Goal: Task Accomplishment & Management: Use online tool/utility

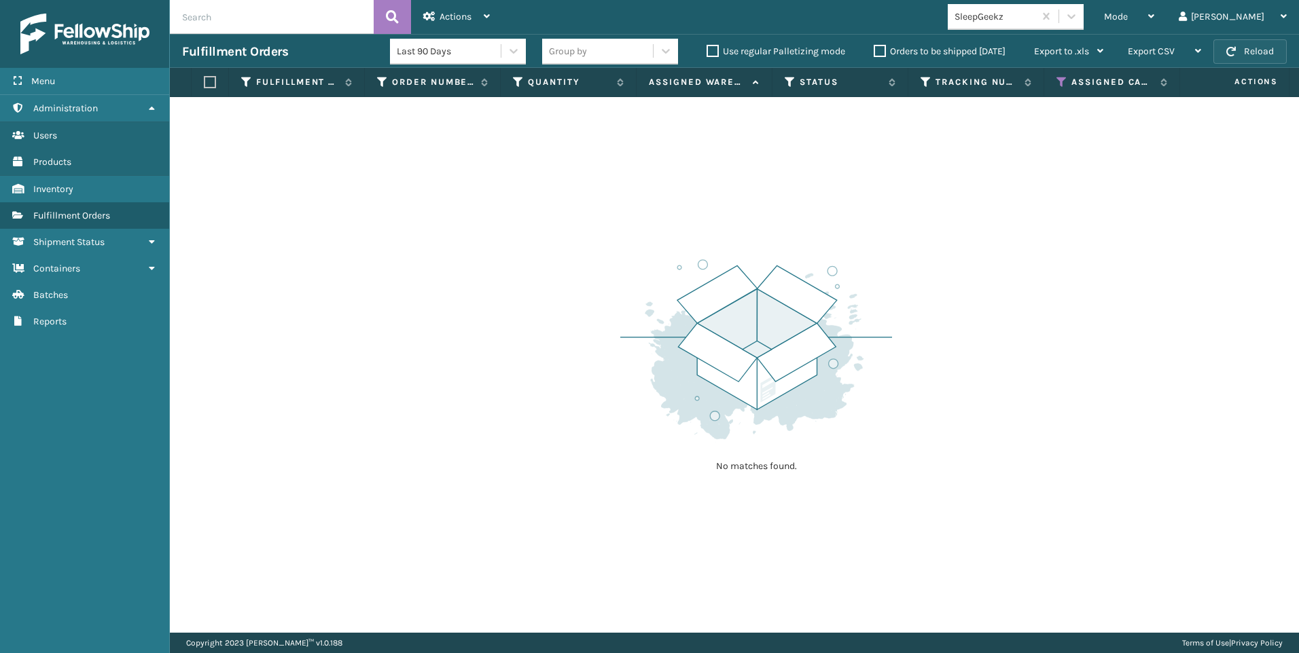
click at [1248, 49] on button "Reload" at bounding box center [1249, 51] width 73 height 24
click at [1035, 16] on div "SleepGeekz" at bounding box center [994, 17] width 81 height 14
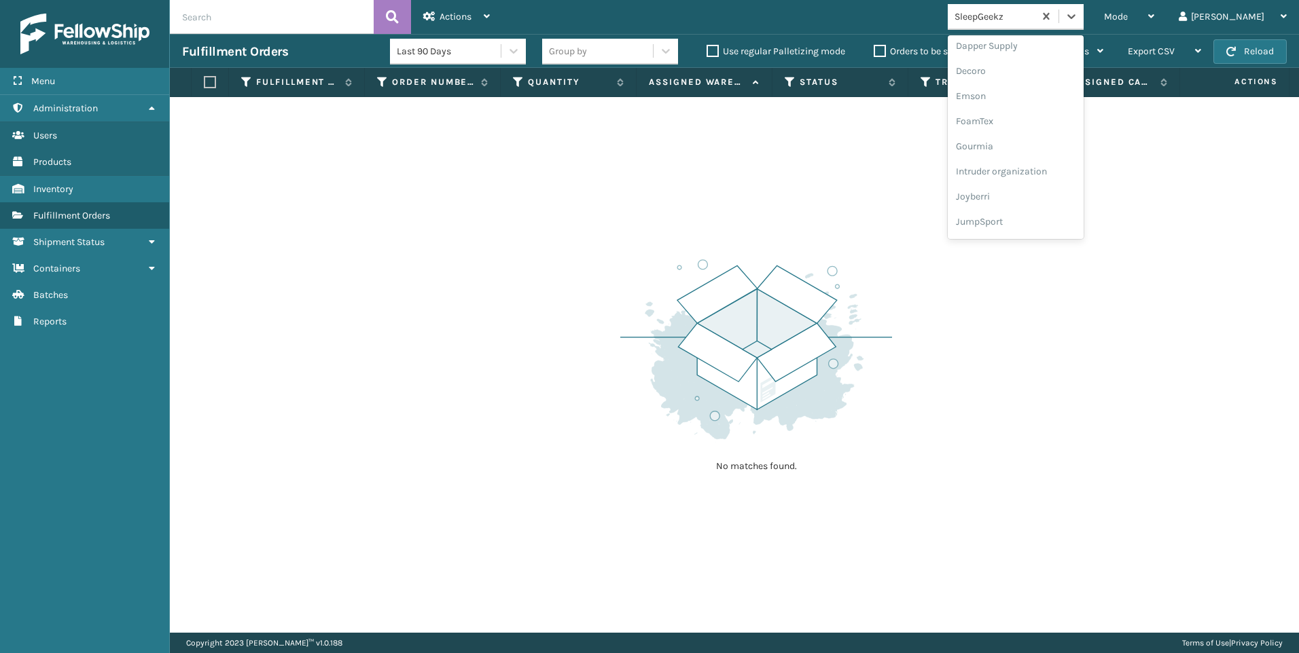
scroll to position [430, 0]
click at [1057, 96] on div "Koolmore" at bounding box center [1015, 98] width 136 height 25
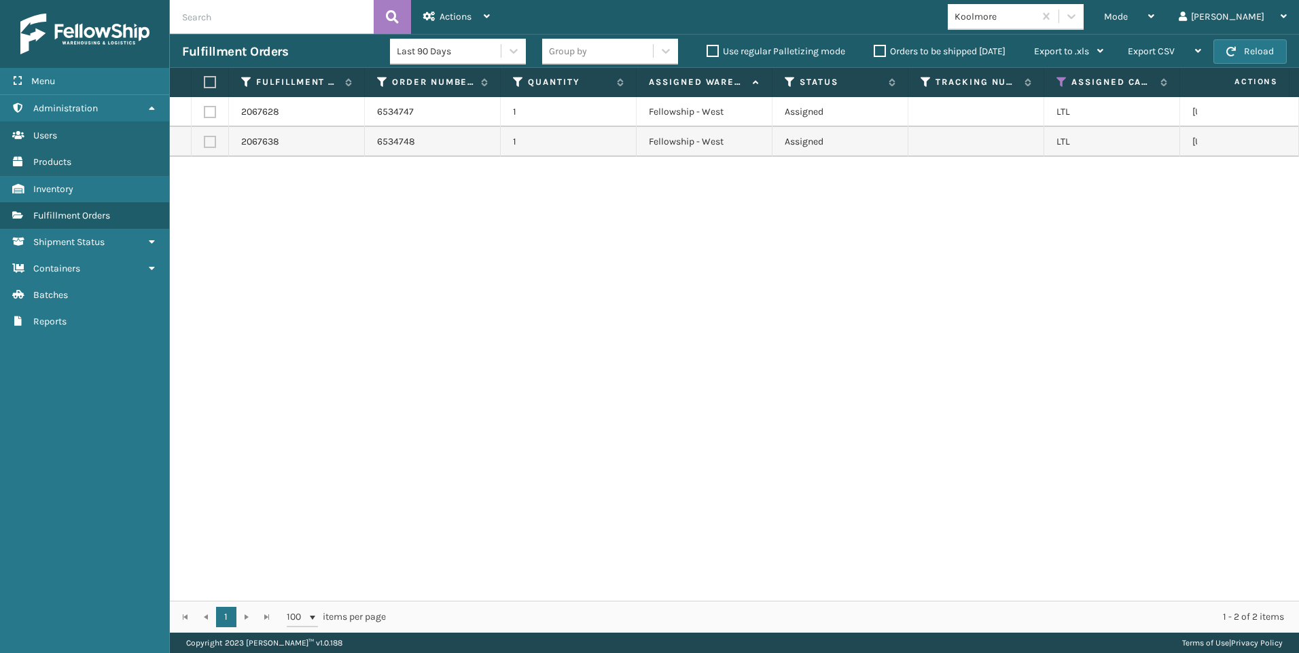
drag, startPoint x: 221, startPoint y: 70, endPoint x: 218, endPoint y: 79, distance: 9.5
click at [222, 70] on th at bounding box center [210, 82] width 37 height 29
click at [212, 84] on label at bounding box center [208, 82] width 8 height 12
click at [204, 84] on input "checkbox" at bounding box center [204, 82] width 1 height 9
checkbox input "true"
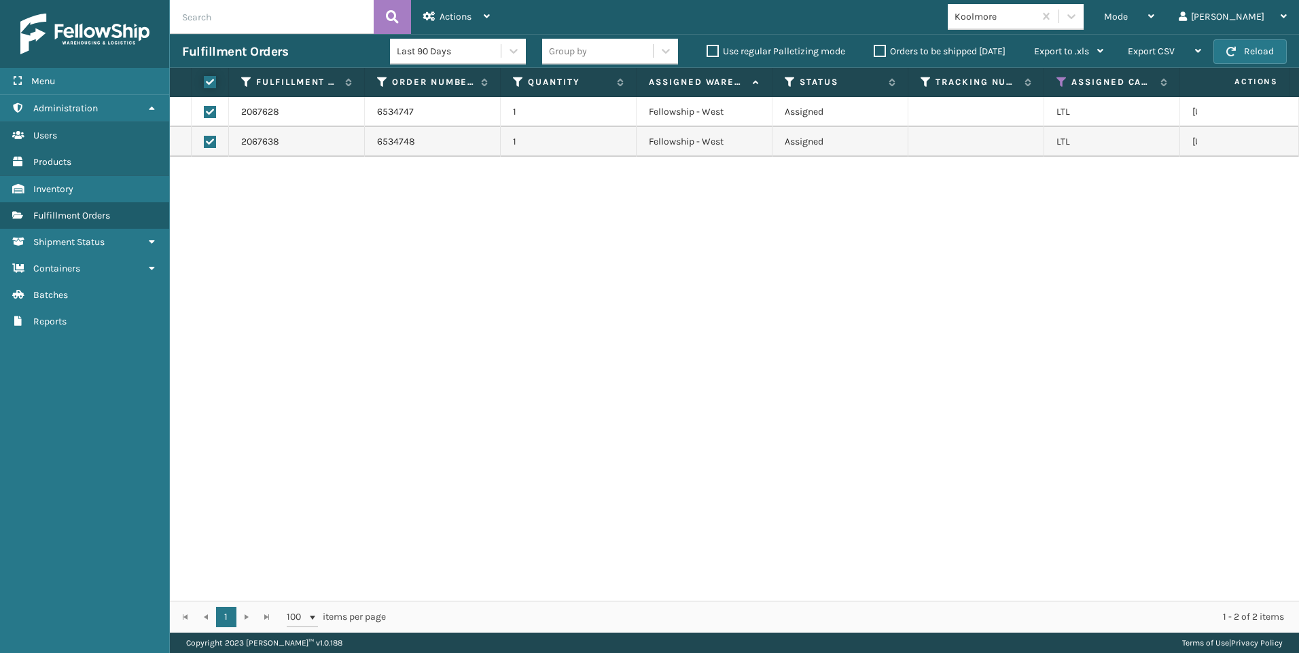
checkbox input "true"
click at [434, 4] on div "Actions" at bounding box center [456, 17] width 67 height 34
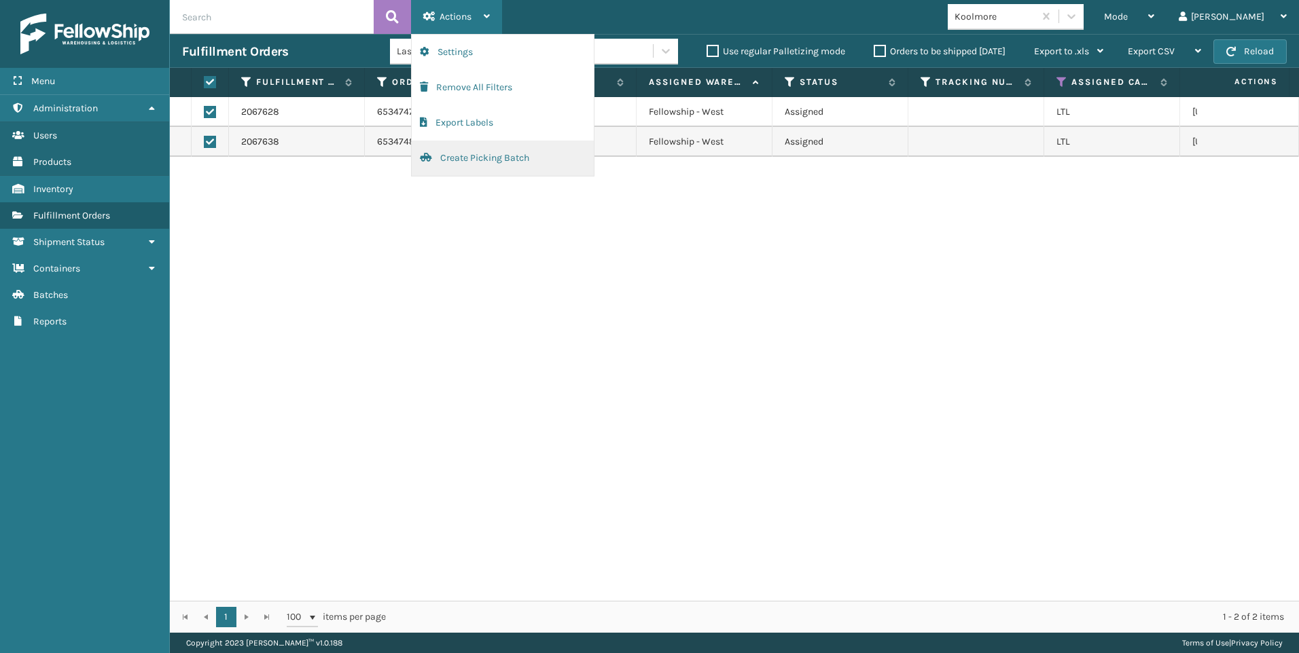
click at [471, 147] on button "Create Picking Batch" at bounding box center [503, 158] width 182 height 35
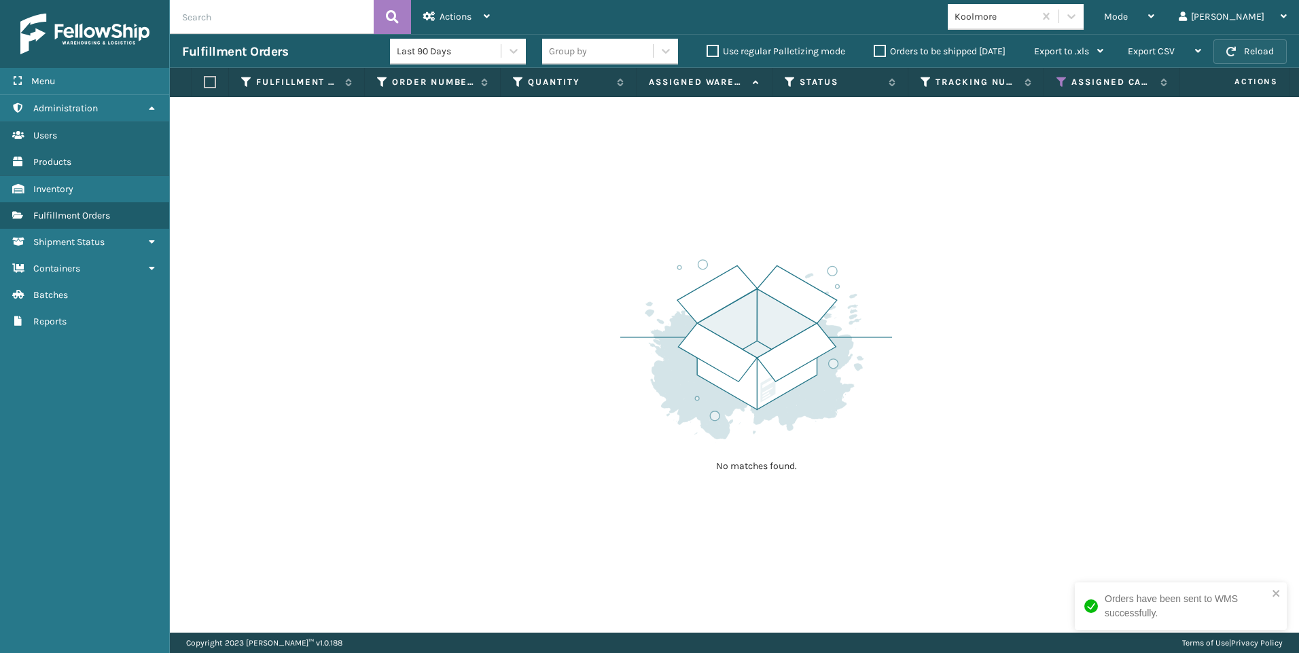
click at [1236, 46] on button "Reload" at bounding box center [1249, 51] width 73 height 24
click at [1154, 20] on icon at bounding box center [1151, 17] width 6 height 10
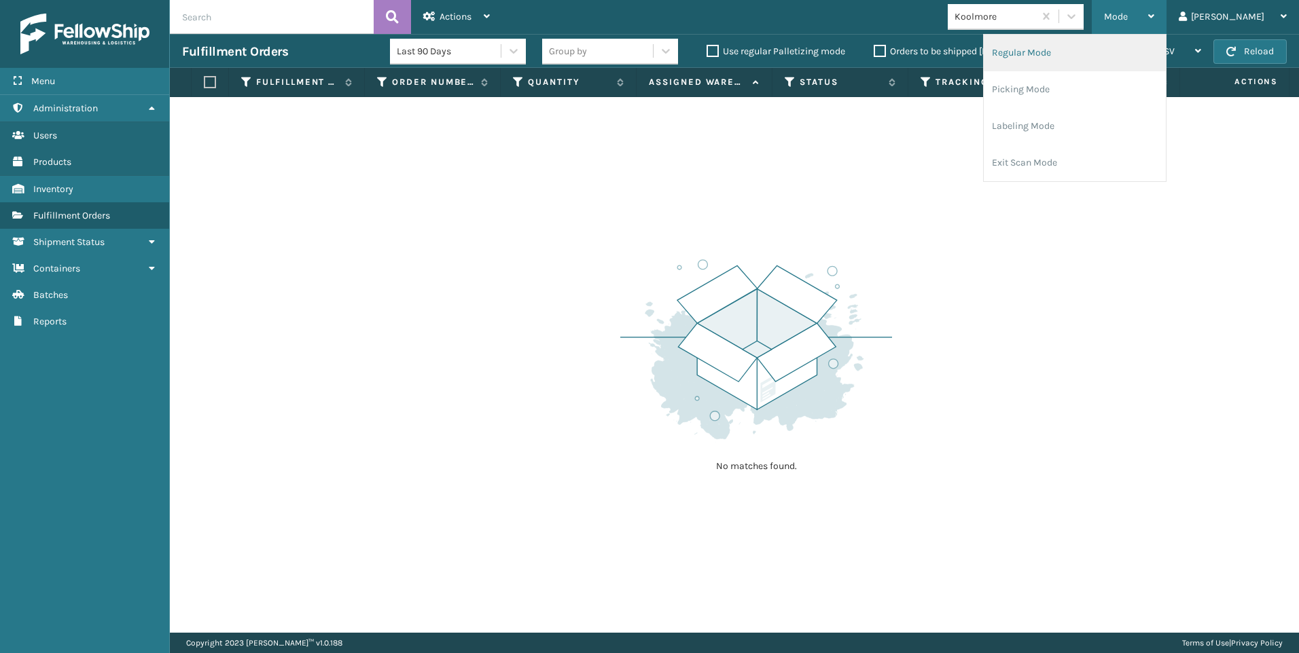
click at [1144, 48] on li "Regular Mode" at bounding box center [1074, 53] width 182 height 37
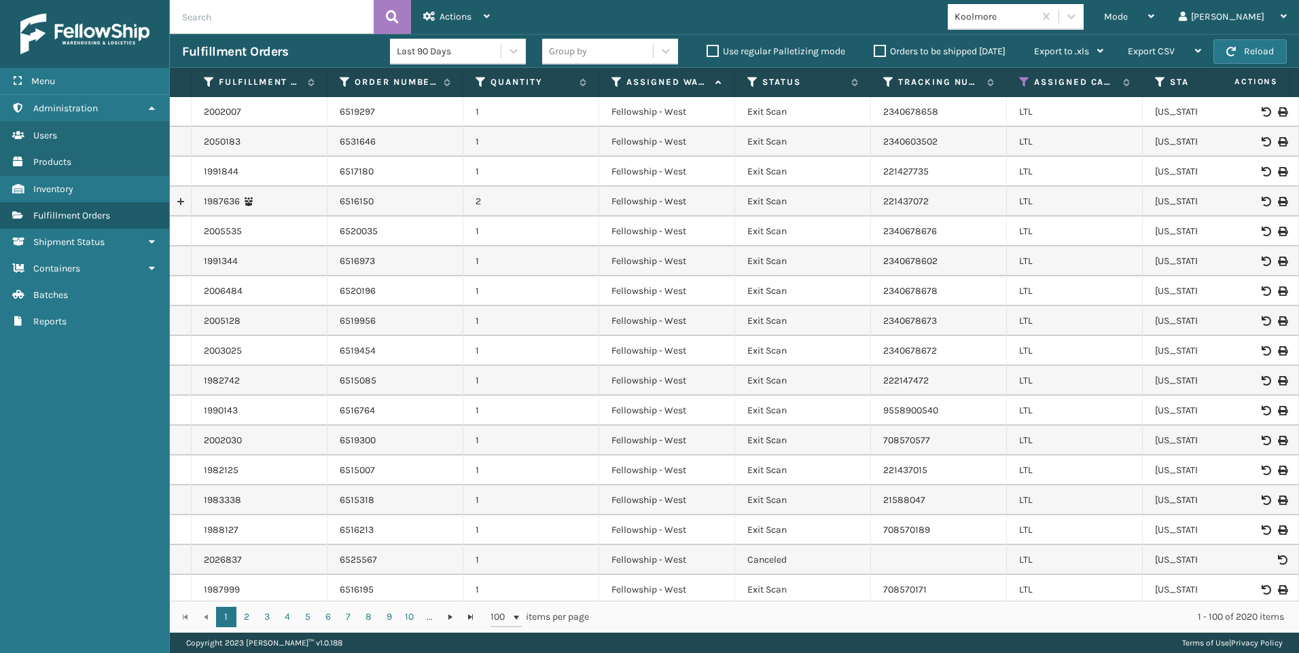
click at [275, 22] on input "text" at bounding box center [272, 17] width 204 height 34
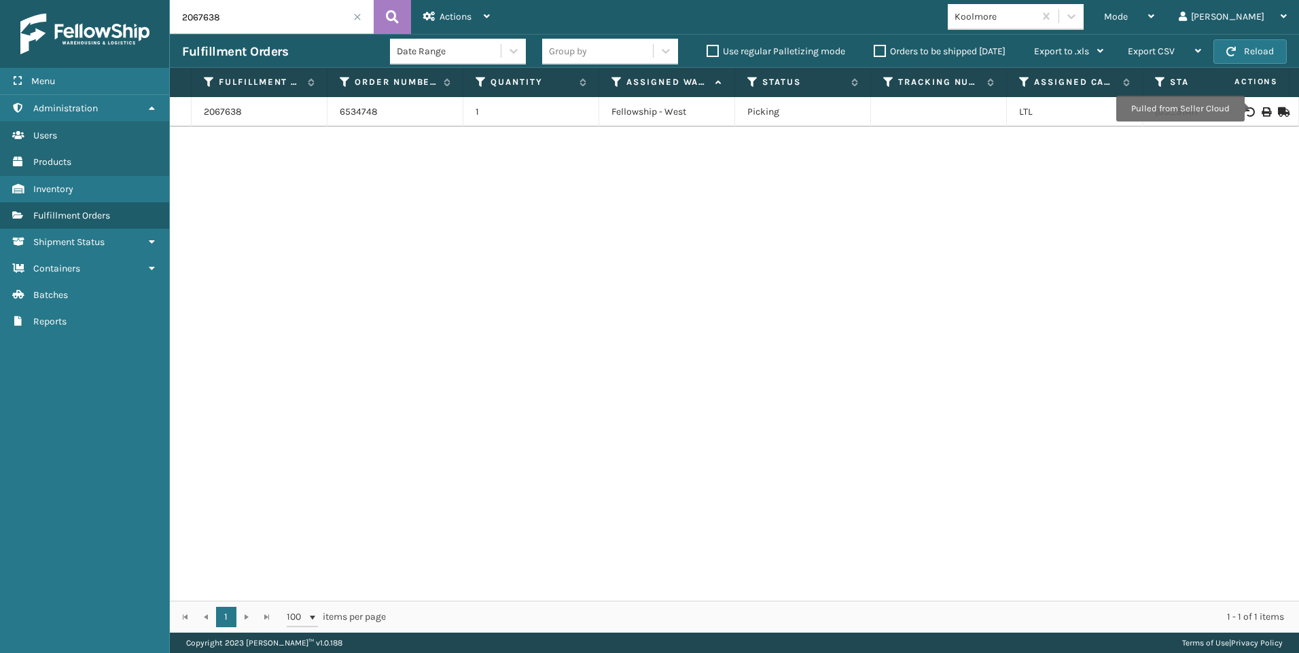
click at [1261, 110] on icon at bounding box center [1265, 112] width 8 height 10
drag, startPoint x: 229, startPoint y: 26, endPoint x: 129, endPoint y: 11, distance: 100.9
click at [130, 0] on div "Menu Administration Users Products Inventory Fulfillment Orders Shipment Status…" at bounding box center [649, 0] width 1299 height 0
click at [1261, 112] on icon at bounding box center [1265, 112] width 8 height 10
click at [175, 23] on input "2067628" at bounding box center [272, 17] width 204 height 34
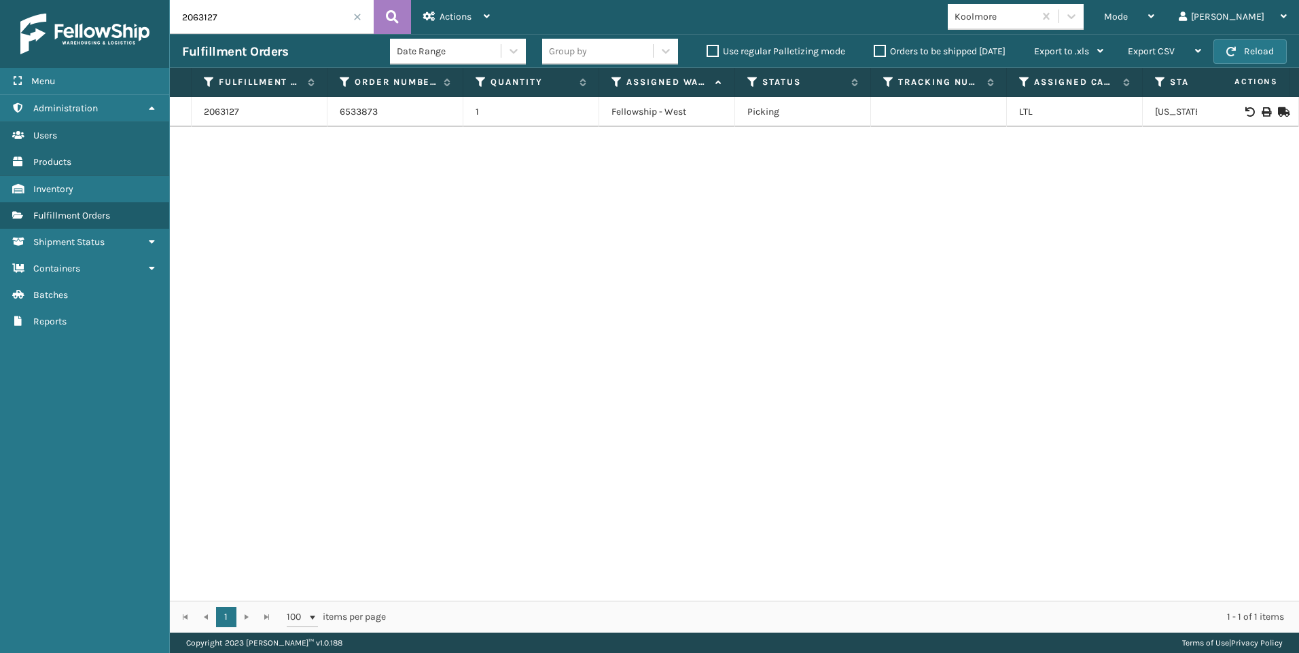
click at [1260, 117] on td at bounding box center [1248, 112] width 102 height 30
click at [1261, 109] on icon at bounding box center [1265, 112] width 8 height 10
drag, startPoint x: 221, startPoint y: 10, endPoint x: 122, endPoint y: 19, distance: 99.5
click at [129, 0] on div "Menu Administration Users Products Inventory Fulfillment Orders Shipment Status…" at bounding box center [649, 0] width 1299 height 0
click at [1261, 107] on icon at bounding box center [1265, 112] width 8 height 10
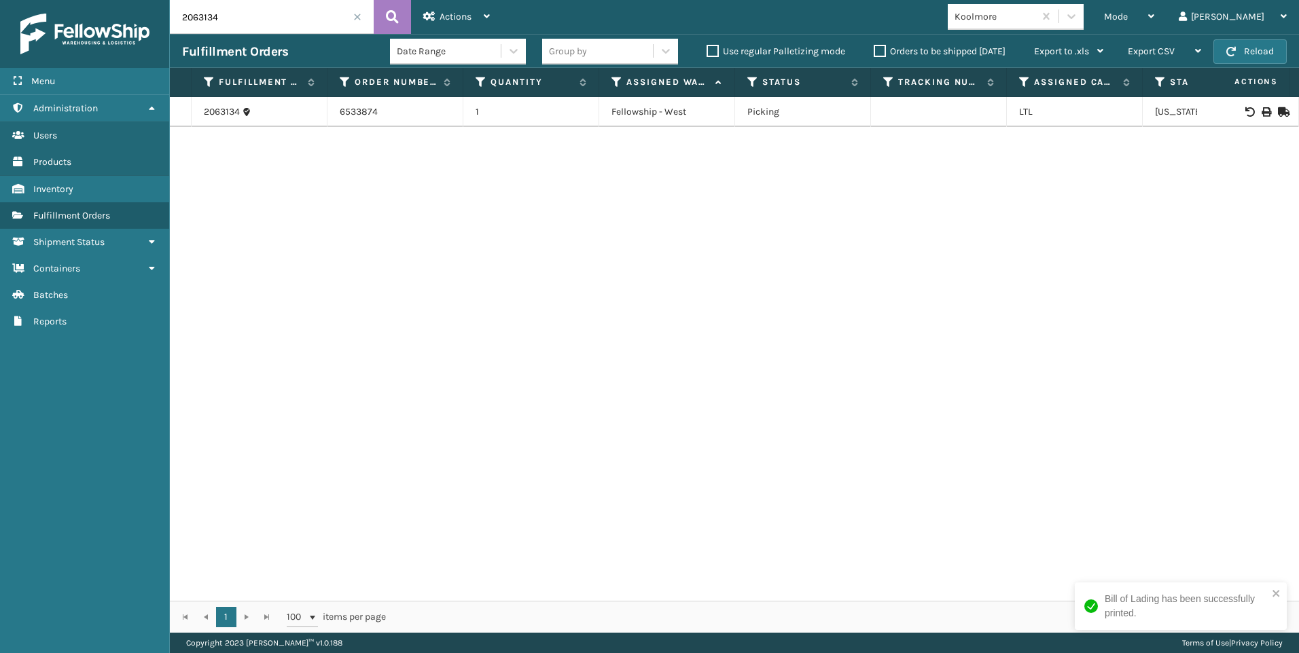
drag, startPoint x: 88, startPoint y: 22, endPoint x: 77, endPoint y: 24, distance: 11.1
click at [78, 0] on div "Menu Administration Users Products Inventory Fulfillment Orders Shipment Status…" at bounding box center [649, 0] width 1299 height 0
click at [249, 41] on div "Fulfillment Orders Date Range Group by Use regular Palletizing mode Orders to b…" at bounding box center [734, 51] width 1129 height 34
click at [247, 26] on input "2063134" at bounding box center [272, 17] width 204 height 34
drag, startPoint x: 247, startPoint y: 26, endPoint x: 128, endPoint y: 25, distance: 118.9
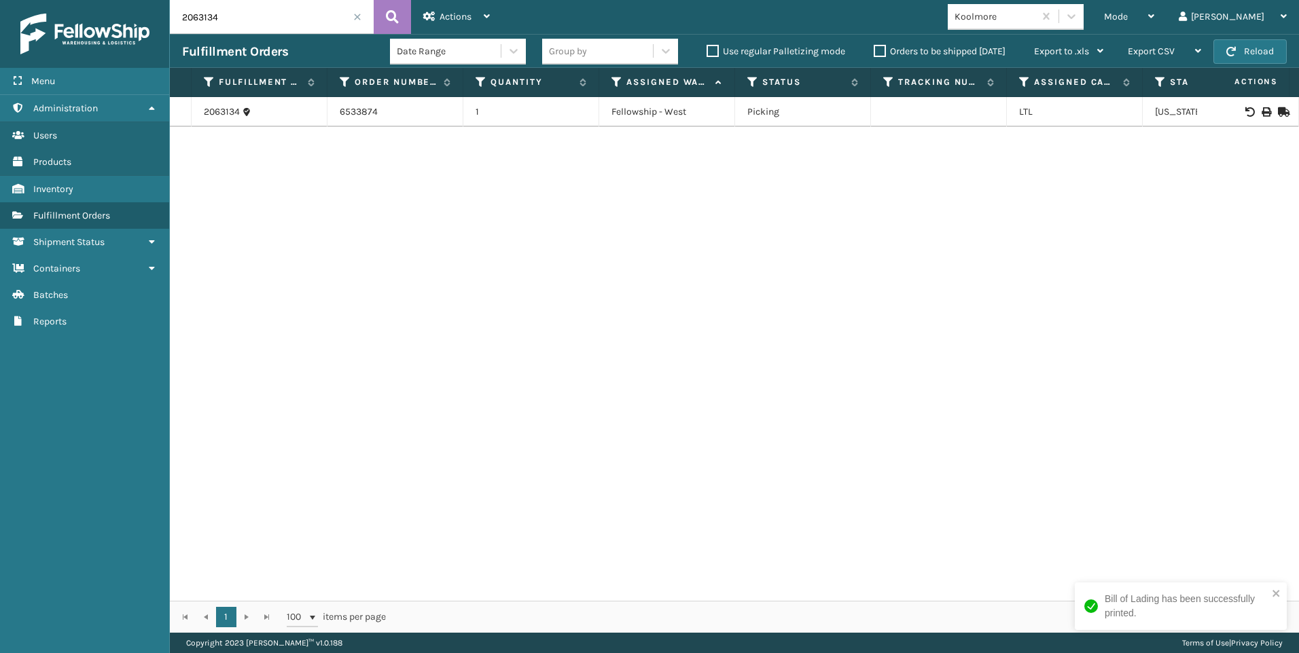
click at [129, 0] on div "Menu Administration Users Products Inventory Fulfillment Orders Shipment Status…" at bounding box center [649, 0] width 1299 height 0
click at [1261, 108] on icon at bounding box center [1265, 112] width 8 height 10
drag, startPoint x: 243, startPoint y: 16, endPoint x: 54, endPoint y: 7, distance: 189.0
click at [78, 0] on div "Menu Administration Users Products Inventory Fulfillment Orders Shipment Status…" at bounding box center [649, 0] width 1299 height 0
click at [1261, 109] on icon at bounding box center [1265, 112] width 8 height 10
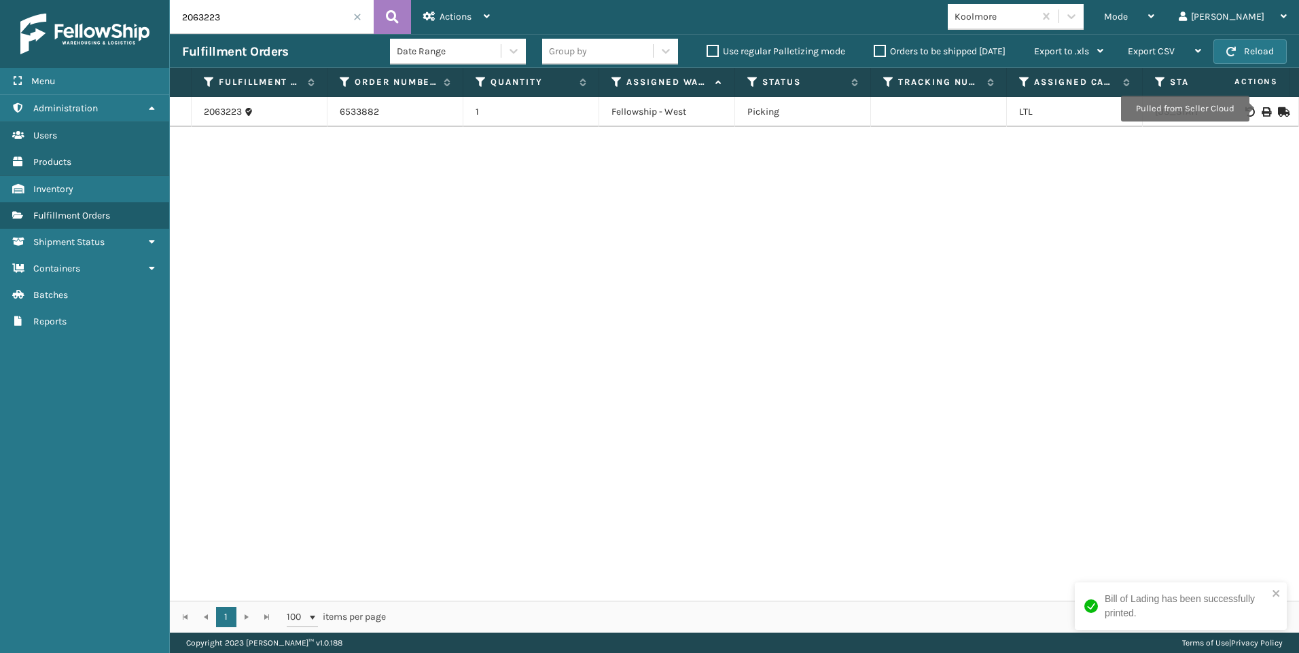
drag, startPoint x: 205, startPoint y: 10, endPoint x: 134, endPoint y: 12, distance: 71.3
click at [134, 0] on div "Menu Administration Users Products Inventory Fulfillment Orders Shipment Status…" at bounding box center [649, 0] width 1299 height 0
drag, startPoint x: 276, startPoint y: 26, endPoint x: 99, endPoint y: 29, distance: 177.3
click at [101, 0] on div "Menu Administration Users Products Inventory Fulfillment Orders Shipment Status…" at bounding box center [649, 0] width 1299 height 0
click at [1261, 111] on icon at bounding box center [1265, 112] width 8 height 10
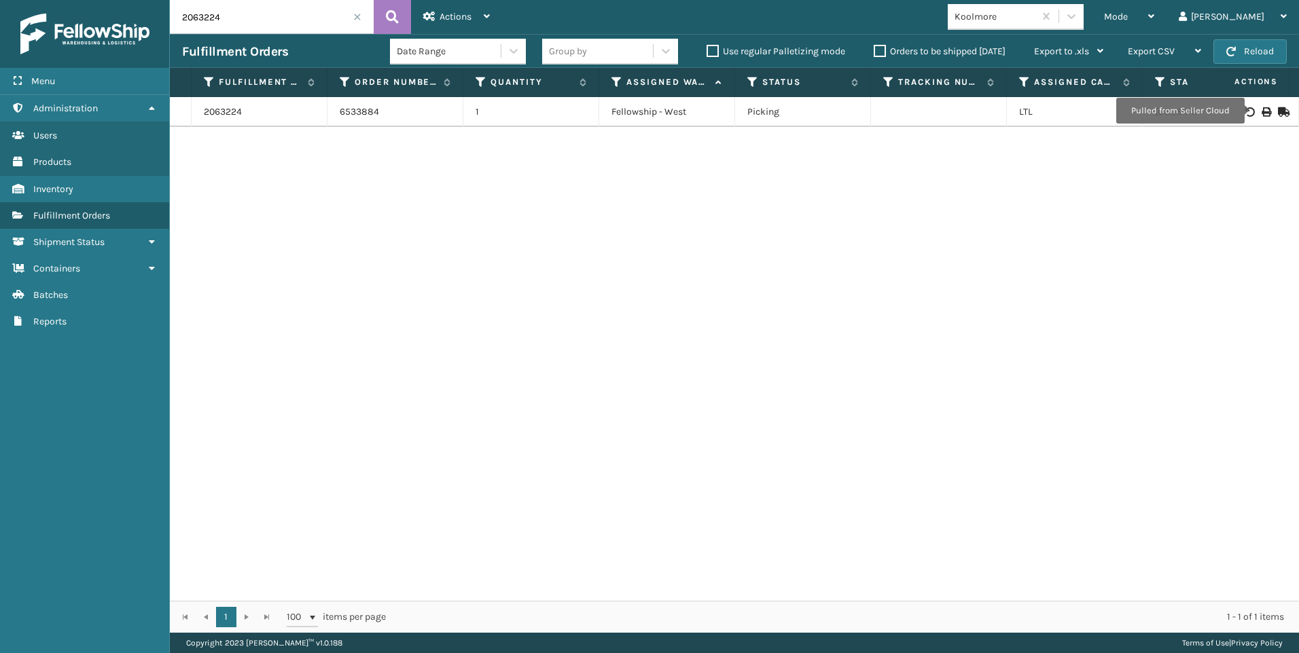
click at [222, 24] on input "2063224" at bounding box center [272, 17] width 204 height 34
click at [1261, 109] on icon at bounding box center [1265, 112] width 8 height 10
drag, startPoint x: 230, startPoint y: 21, endPoint x: 185, endPoint y: 16, distance: 45.8
click at [186, 12] on input "2063226" at bounding box center [272, 17] width 204 height 34
type input "2"
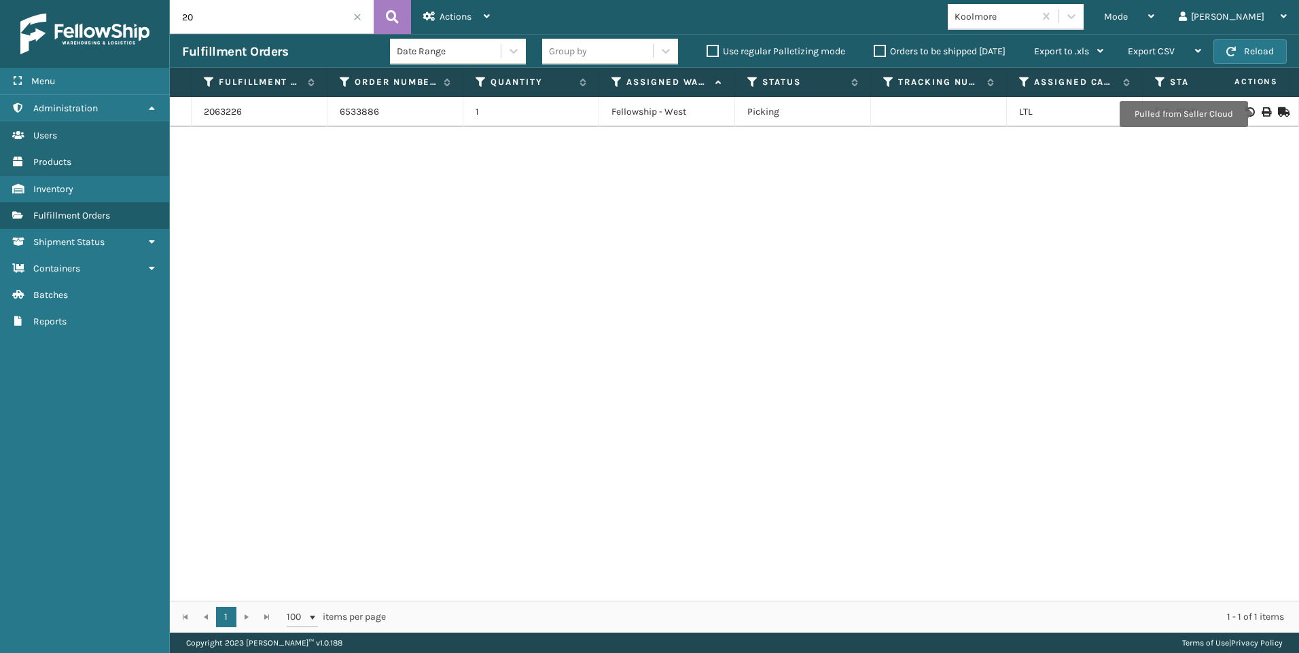
type input "2"
click at [1261, 115] on icon at bounding box center [1265, 112] width 8 height 10
drag, startPoint x: 247, startPoint y: 24, endPoint x: 95, endPoint y: 18, distance: 151.6
click at [106, 0] on div "Menu Administration Users Products Inventory Fulfillment Orders Shipment Status…" at bounding box center [649, 0] width 1299 height 0
click at [1261, 113] on icon at bounding box center [1265, 112] width 8 height 10
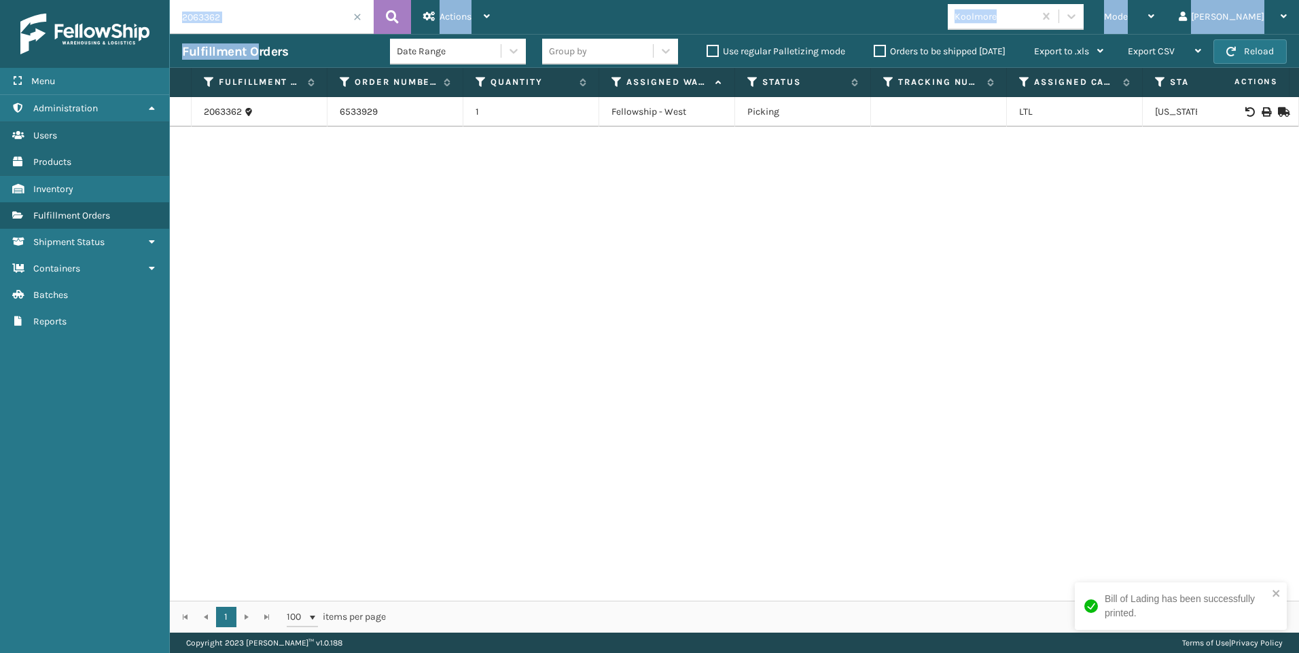
drag, startPoint x: 259, startPoint y: 34, endPoint x: 153, endPoint y: 12, distance: 107.6
click at [153, 0] on div "Menu Administration Users Products Inventory Fulfillment Orders Shipment Status…" at bounding box center [649, 0] width 1299 height 0
drag, startPoint x: 153, startPoint y: 12, endPoint x: 213, endPoint y: 96, distance: 102.9
click at [242, 223] on div "2063362 6533929 1 Fellowship - West Picking LTL [US_STATE]" at bounding box center [734, 349] width 1129 height 504
drag, startPoint x: 235, startPoint y: 14, endPoint x: 52, endPoint y: 13, distance: 183.4
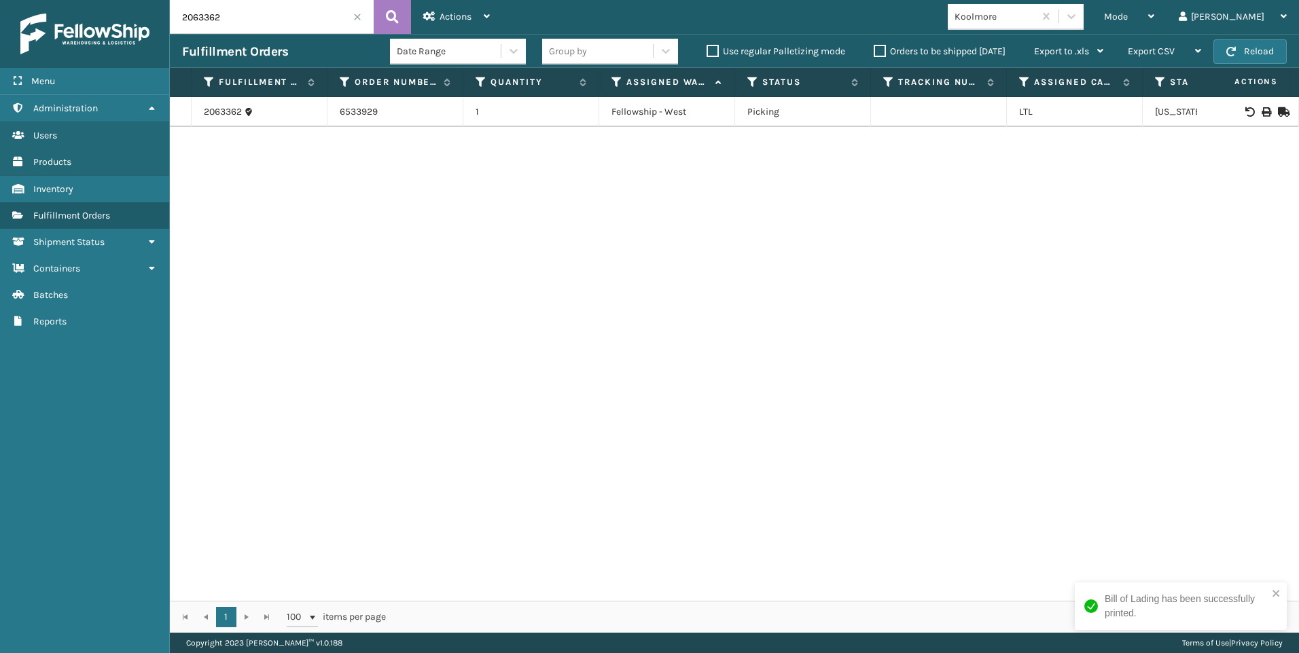
click at [73, 0] on div "Menu Administration Users Products Inventory Fulfillment Orders Shipment Status…" at bounding box center [649, 0] width 1299 height 0
click at [1261, 111] on icon at bounding box center [1265, 112] width 8 height 10
click at [86, 0] on div "Menu Administration Users Products Inventory Fulfillment Orders Shipment Status…" at bounding box center [649, 0] width 1299 height 0
click at [1261, 113] on icon at bounding box center [1265, 112] width 8 height 10
drag, startPoint x: 221, startPoint y: 13, endPoint x: 139, endPoint y: 22, distance: 82.0
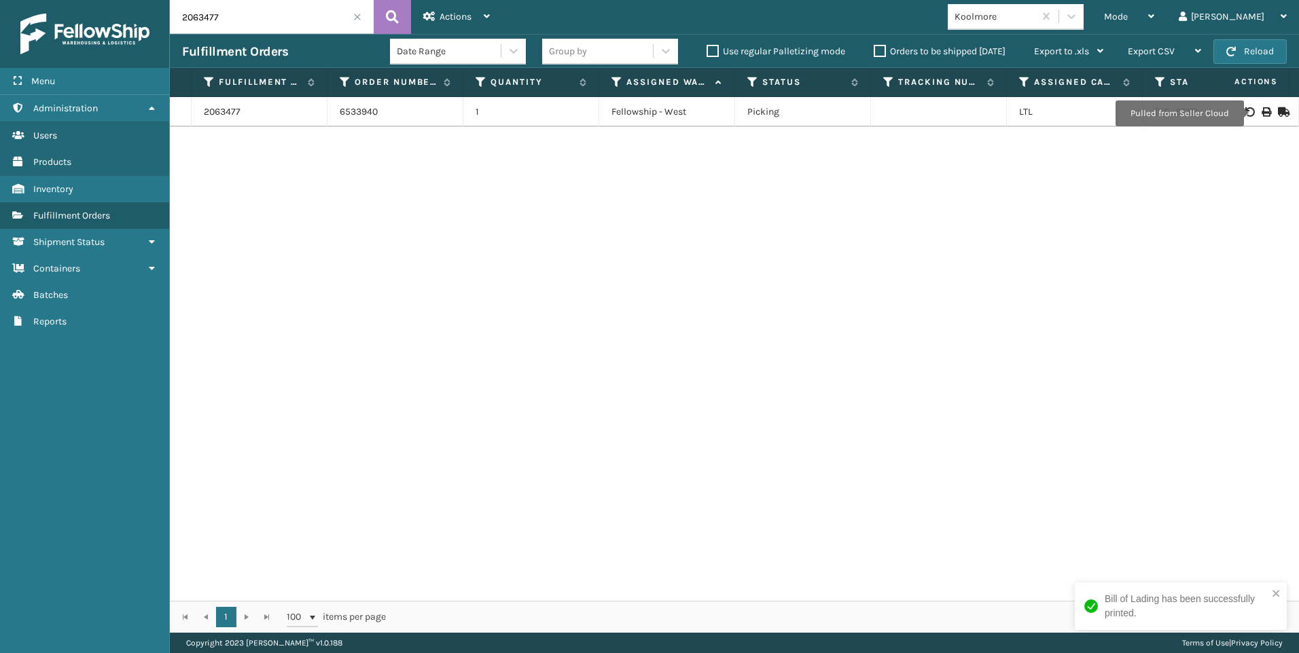
click at [141, 0] on div "Menu Administration Users Products Inventory Fulfillment Orders Shipment Status…" at bounding box center [649, 0] width 1299 height 0
click at [1261, 115] on icon at bounding box center [1265, 112] width 8 height 10
drag, startPoint x: 245, startPoint y: 4, endPoint x: 57, endPoint y: 8, distance: 188.2
click at [68, 0] on div "Menu Administration Users Products Inventory Fulfillment Orders Shipment Status…" at bounding box center [649, 0] width 1299 height 0
click at [1255, 109] on td at bounding box center [1248, 112] width 102 height 30
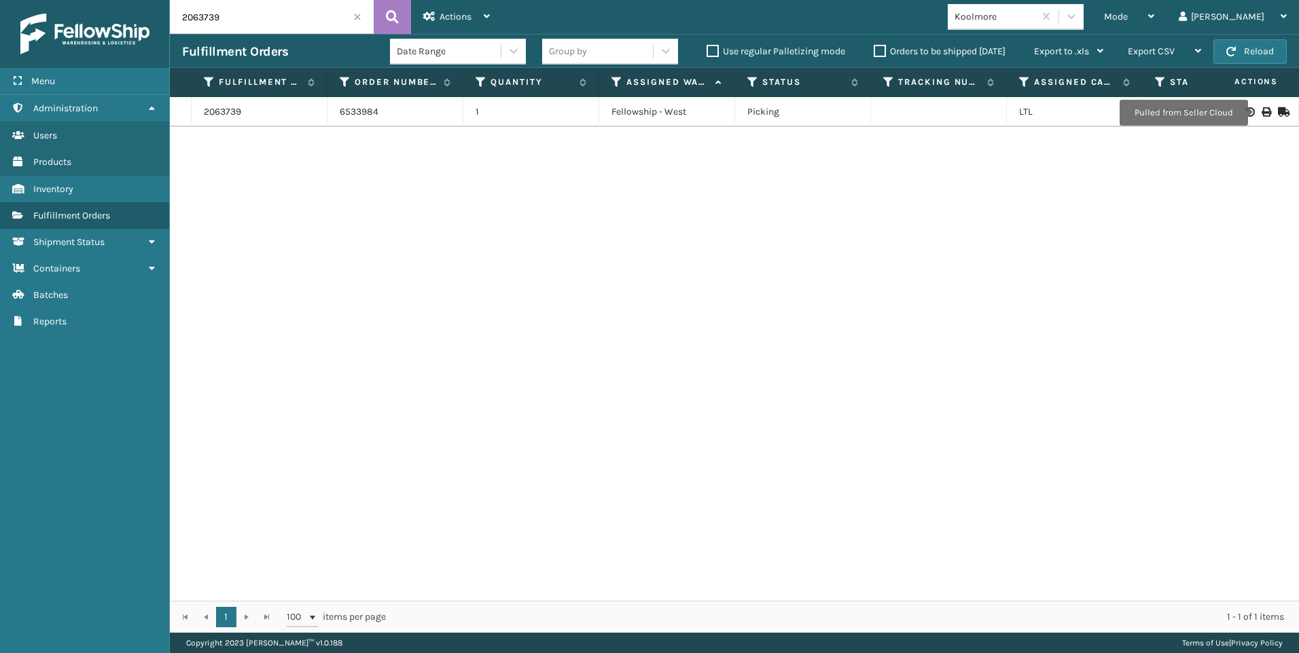
click at [1255, 118] on td at bounding box center [1248, 112] width 102 height 30
click at [1261, 108] on icon at bounding box center [1265, 112] width 8 height 10
drag, startPoint x: 225, startPoint y: 17, endPoint x: 132, endPoint y: 39, distance: 96.2
click at [133, 0] on div "Menu Administration Users Products Inventory Fulfillment Orders Shipment Status…" at bounding box center [649, 0] width 1299 height 0
click at [1261, 108] on icon at bounding box center [1265, 112] width 8 height 10
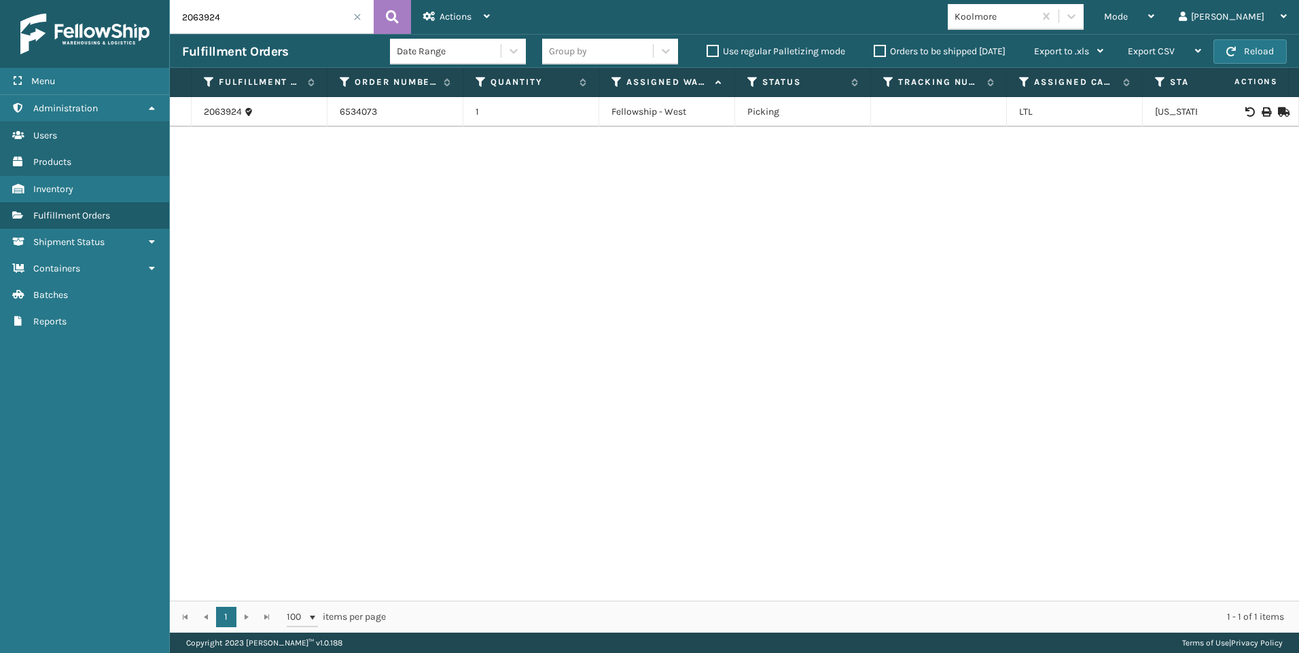
click at [261, 33] on input "2063924" at bounding box center [272, 17] width 204 height 34
click at [1261, 107] on icon at bounding box center [1265, 112] width 8 height 10
drag, startPoint x: 229, startPoint y: 18, endPoint x: 109, endPoint y: 8, distance: 120.6
click at [137, 0] on div "Menu Administration Users Products Inventory Fulfillment Orders Shipment Status…" at bounding box center [649, 0] width 1299 height 0
drag, startPoint x: 212, startPoint y: 16, endPoint x: 119, endPoint y: 31, distance: 94.3
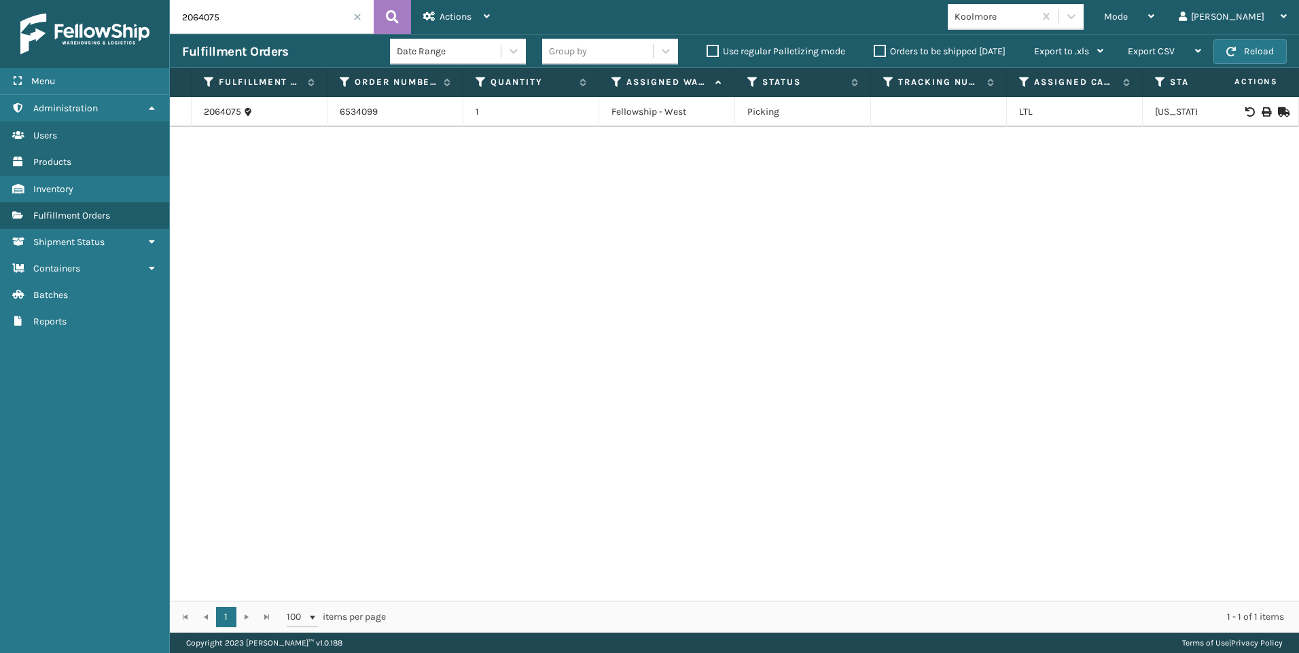
click at [153, 0] on div "Menu Administration Users Products Inventory Fulfillment Orders Shipment Status…" at bounding box center [649, 0] width 1299 height 0
click at [253, 22] on input "2064075" at bounding box center [272, 17] width 204 height 34
click at [254, 22] on input "2064075" at bounding box center [272, 17] width 204 height 34
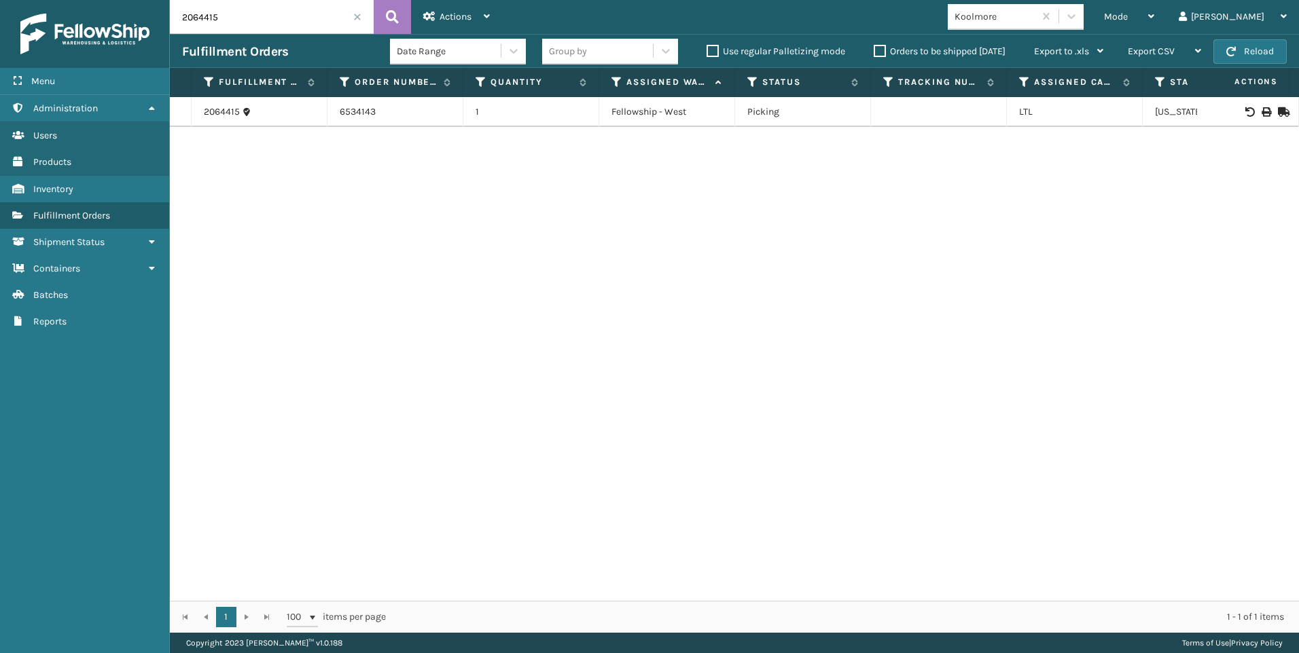
click at [1244, 106] on td at bounding box center [1248, 112] width 102 height 30
click at [1261, 109] on icon at bounding box center [1265, 112] width 8 height 10
drag, startPoint x: 236, startPoint y: 12, endPoint x: 109, endPoint y: 21, distance: 127.3
click at [117, 0] on div "Menu Administration Users Products Inventory Fulfillment Orders Shipment Status…" at bounding box center [649, 0] width 1299 height 0
click at [1261, 115] on icon at bounding box center [1265, 112] width 8 height 10
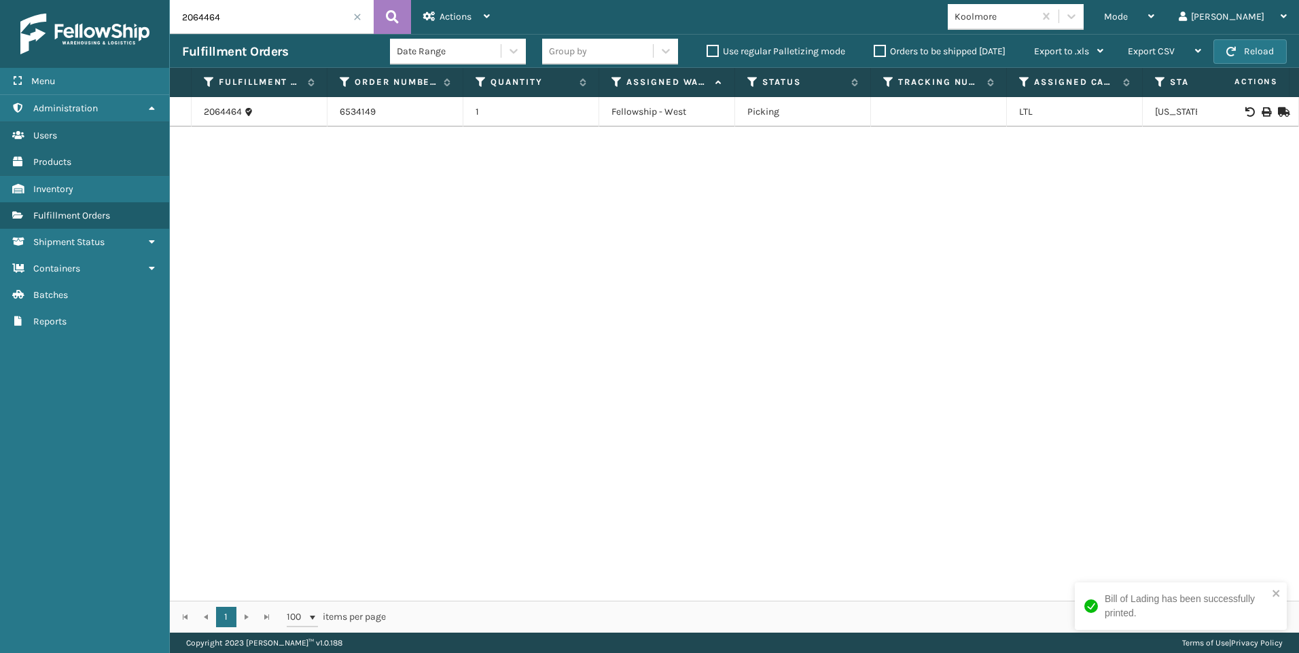
drag, startPoint x: 253, startPoint y: 22, endPoint x: 21, endPoint y: 32, distance: 232.5
click at [26, 0] on div "Menu Administration Users Products Inventory Fulfillment Orders Shipment Status…" at bounding box center [649, 0] width 1299 height 0
click at [1261, 109] on icon at bounding box center [1265, 112] width 8 height 10
drag, startPoint x: 225, startPoint y: 24, endPoint x: 133, endPoint y: 50, distance: 96.1
click at [147, 0] on div "Menu Administration Users Products Inventory Fulfillment Orders Shipment Status…" at bounding box center [649, 0] width 1299 height 0
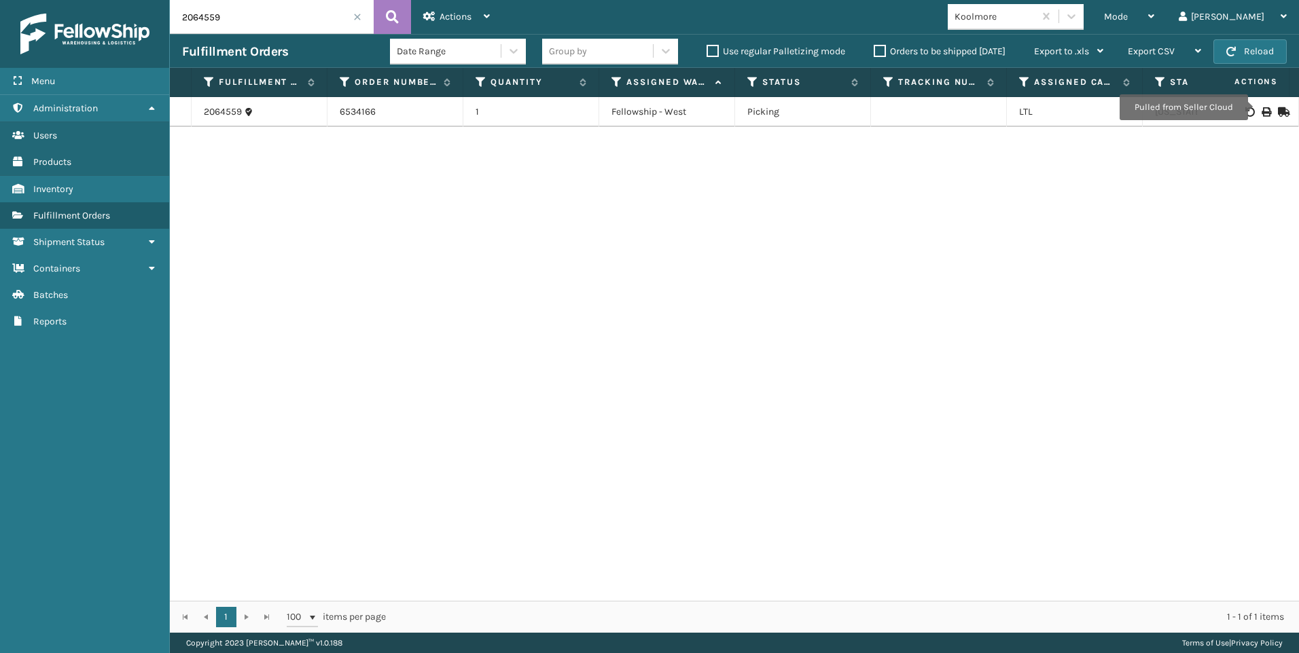
click at [1261, 107] on icon at bounding box center [1265, 112] width 8 height 10
drag, startPoint x: 209, startPoint y: 14, endPoint x: 103, endPoint y: 31, distance: 108.1
click at [107, 0] on div "Menu Administration Users Products Inventory Fulfillment Orders Shipment Status…" at bounding box center [649, 0] width 1299 height 0
click at [1261, 113] on icon at bounding box center [1265, 112] width 8 height 10
drag, startPoint x: 146, startPoint y: 20, endPoint x: 98, endPoint y: 22, distance: 48.3
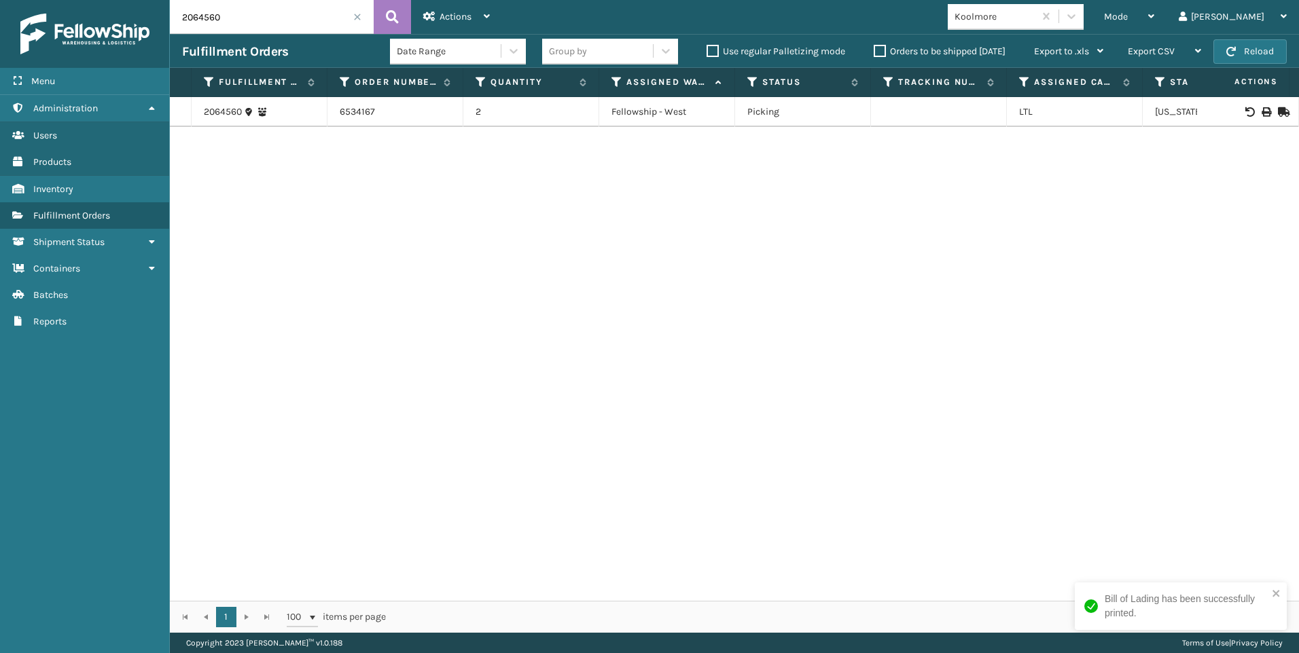
click at [101, 0] on div "Menu Administration Users Products Inventory Fulfillment Orders Shipment Status…" at bounding box center [649, 0] width 1299 height 0
click at [1261, 109] on icon at bounding box center [1265, 112] width 8 height 10
drag, startPoint x: 83, startPoint y: 13, endPoint x: 75, endPoint y: 12, distance: 7.6
click at [76, 0] on div "Menu Administration Users Products Inventory Fulfillment Orders Shipment Status…" at bounding box center [649, 0] width 1299 height 0
click at [1261, 109] on icon at bounding box center [1265, 112] width 8 height 10
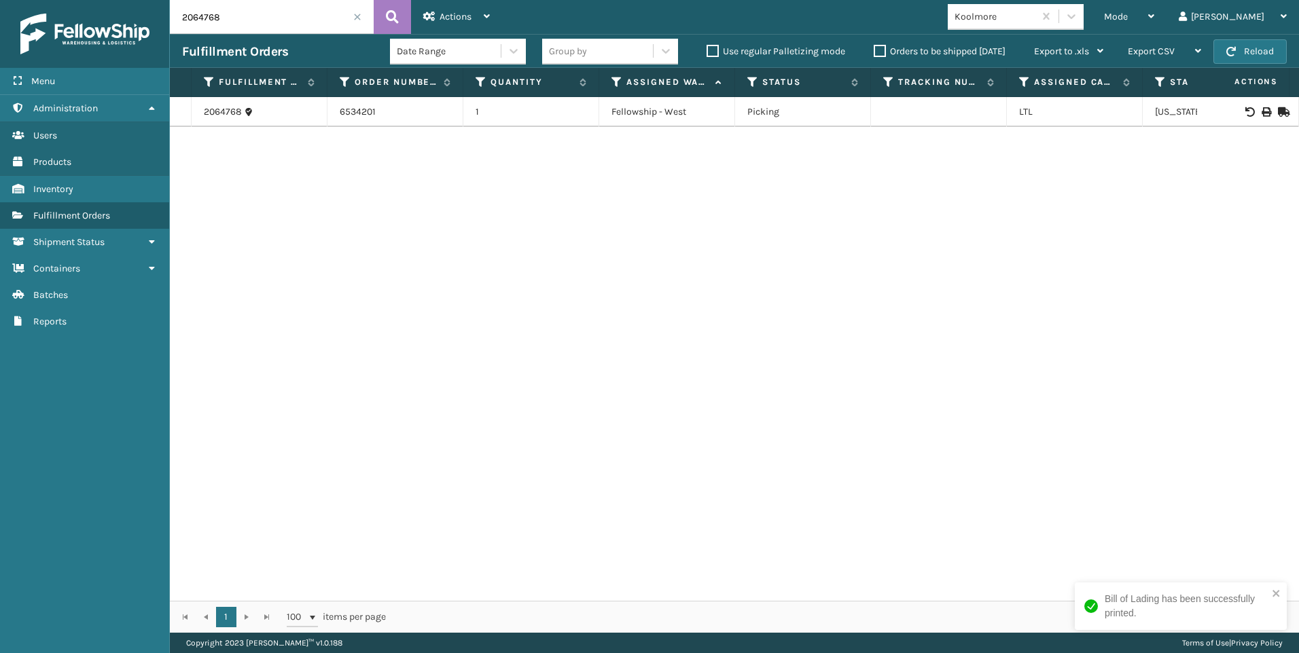
click at [163, 0] on div "Menu Administration Users Products Inventory Fulfillment Orders Shipment Status…" at bounding box center [649, 0] width 1299 height 0
click at [1261, 110] on icon at bounding box center [1265, 112] width 8 height 10
drag, startPoint x: 246, startPoint y: 20, endPoint x: 0, endPoint y: 20, distance: 245.9
click at [16, 0] on div "Menu Administration Users Products Inventory Fulfillment Orders Shipment Status…" at bounding box center [649, 0] width 1299 height 0
click at [1252, 106] on td at bounding box center [1248, 112] width 102 height 30
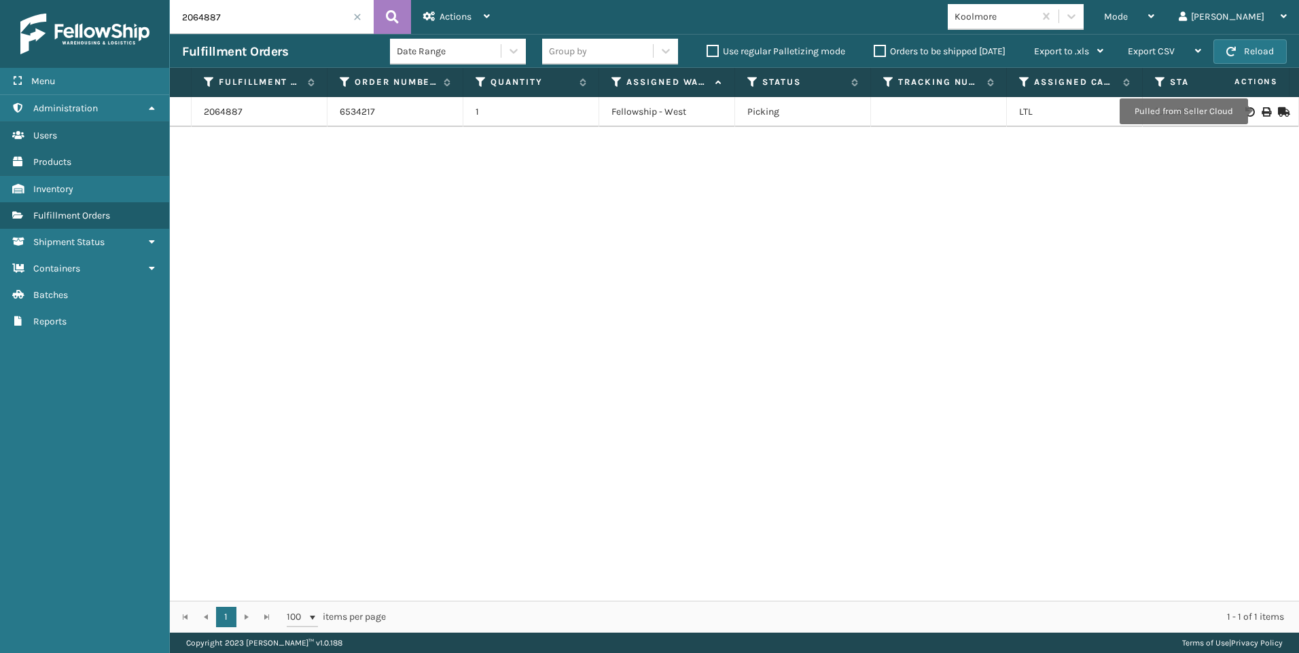
click at [1261, 111] on icon at bounding box center [1265, 112] width 8 height 10
drag, startPoint x: 240, startPoint y: 20, endPoint x: 128, endPoint y: 16, distance: 112.8
click at [147, 0] on div "Menu Administration Users Products Inventory Fulfillment Orders Shipment Status…" at bounding box center [649, 0] width 1299 height 0
click at [1261, 109] on icon at bounding box center [1265, 112] width 8 height 10
drag, startPoint x: 240, startPoint y: 23, endPoint x: 139, endPoint y: 24, distance: 100.5
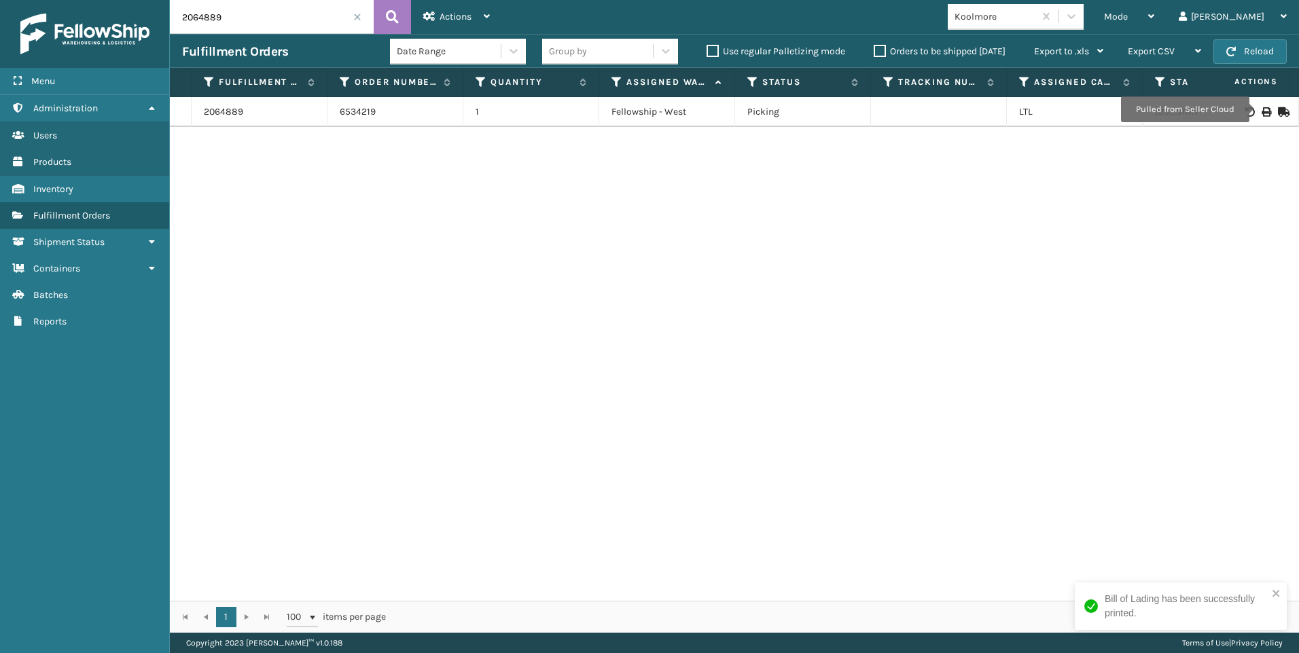
click at [139, 0] on div "Menu Administration Users Products Inventory Fulfillment Orders Shipment Status…" at bounding box center [649, 0] width 1299 height 0
click at [1261, 111] on icon at bounding box center [1265, 112] width 8 height 10
drag, startPoint x: 233, startPoint y: 25, endPoint x: 108, endPoint y: 22, distance: 125.0
click at [114, 0] on div "Menu Administration Users Products Inventory Fulfillment Orders Shipment Status…" at bounding box center [649, 0] width 1299 height 0
click at [1262, 113] on div at bounding box center [1247, 112] width 77 height 10
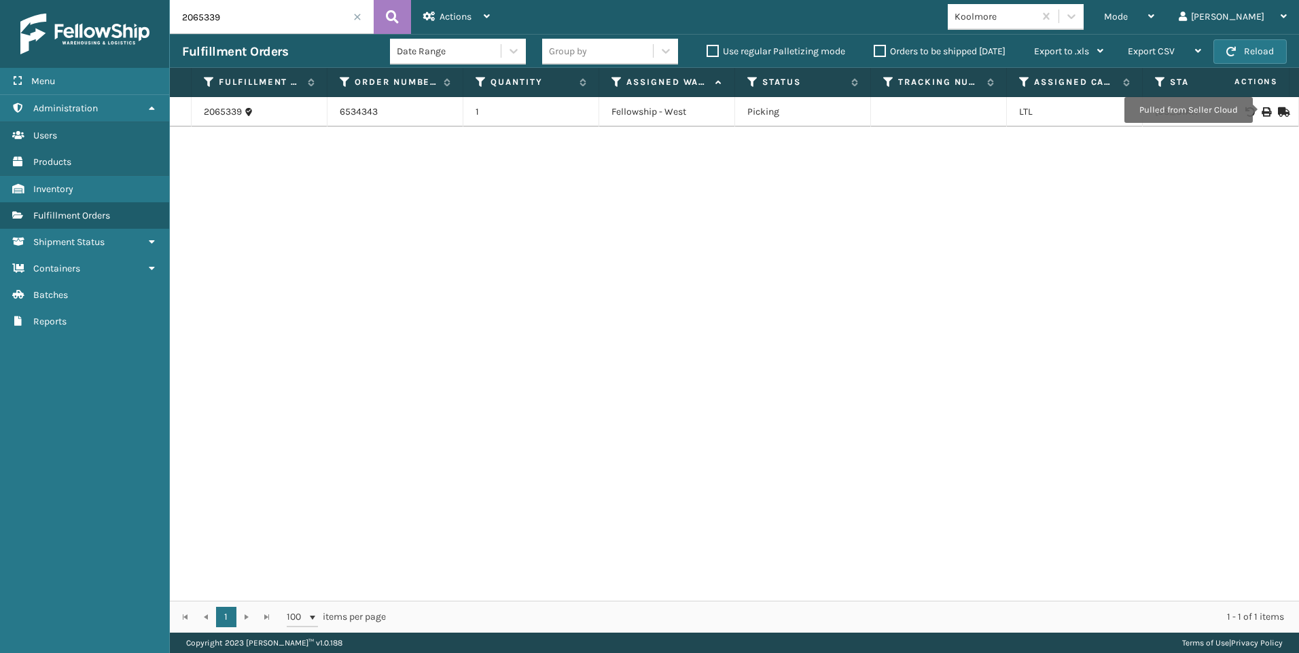
click at [1261, 107] on icon at bounding box center [1265, 112] width 8 height 10
drag, startPoint x: 228, startPoint y: 11, endPoint x: 153, endPoint y: 12, distance: 74.0
click at [154, 0] on div "Menu Administration Users Products Inventory Fulfillment Orders Shipment Status…" at bounding box center [649, 0] width 1299 height 0
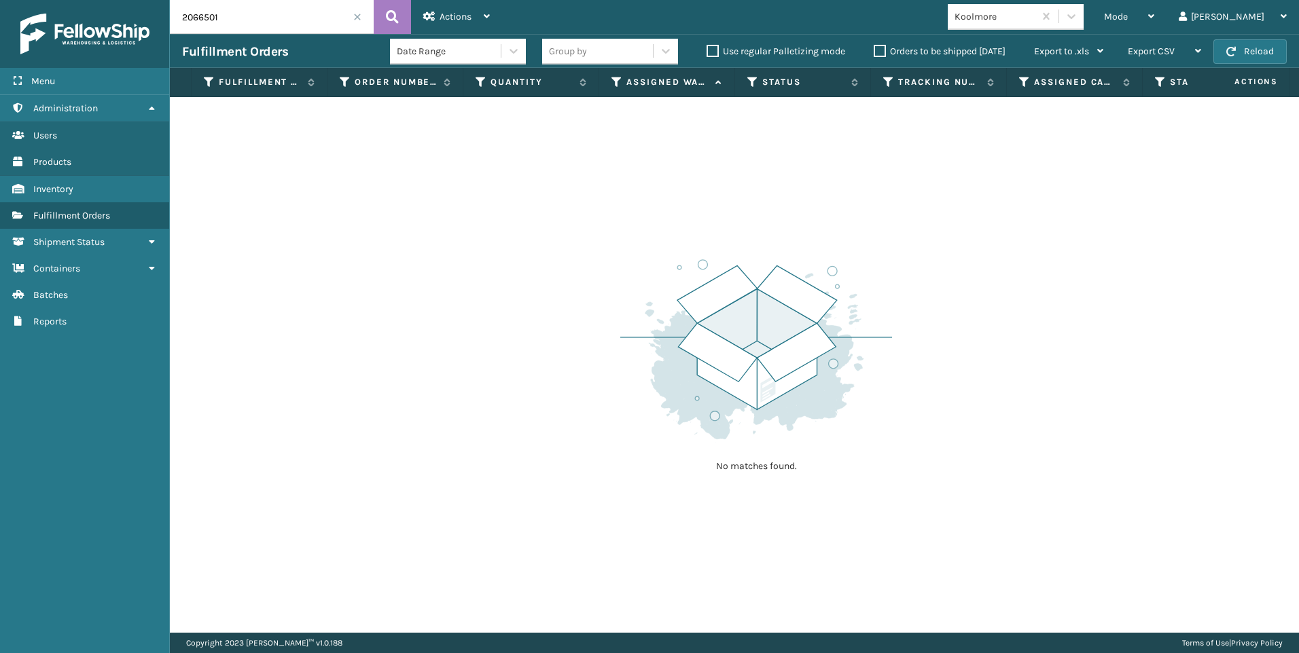
click at [276, 15] on input "2066501" at bounding box center [272, 17] width 204 height 34
click at [270, 16] on input "2066501" at bounding box center [272, 17] width 204 height 34
drag, startPoint x: 226, startPoint y: 12, endPoint x: 147, endPoint y: 12, distance: 78.8
click at [147, 0] on div "Menu Administration Users Products Inventory Fulfillment Orders Shipment Status…" at bounding box center [649, 0] width 1299 height 0
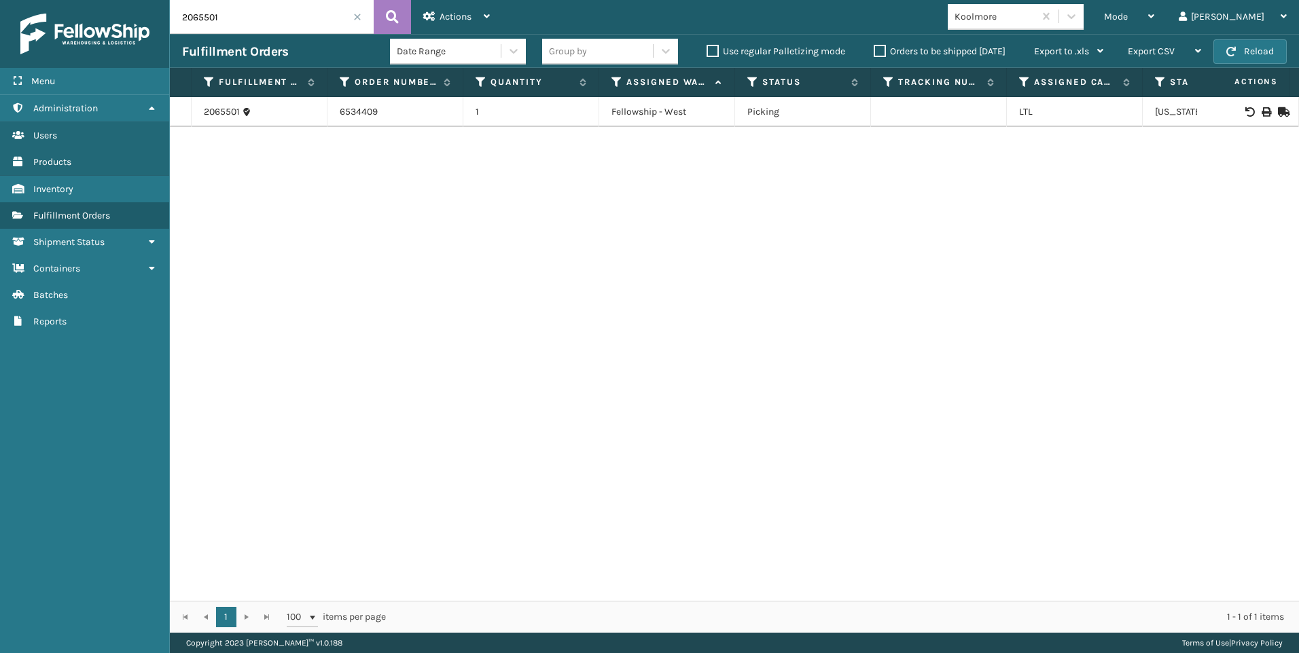
click at [1261, 111] on icon at bounding box center [1265, 112] width 8 height 10
drag, startPoint x: 198, startPoint y: 20, endPoint x: 78, endPoint y: 20, distance: 120.2
click at [79, 0] on div "Menu Administration Users Products Inventory Fulfillment Orders Shipment Status…" at bounding box center [649, 0] width 1299 height 0
click at [1261, 111] on icon at bounding box center [1265, 112] width 8 height 10
drag, startPoint x: 233, startPoint y: 12, endPoint x: 143, endPoint y: 0, distance: 90.5
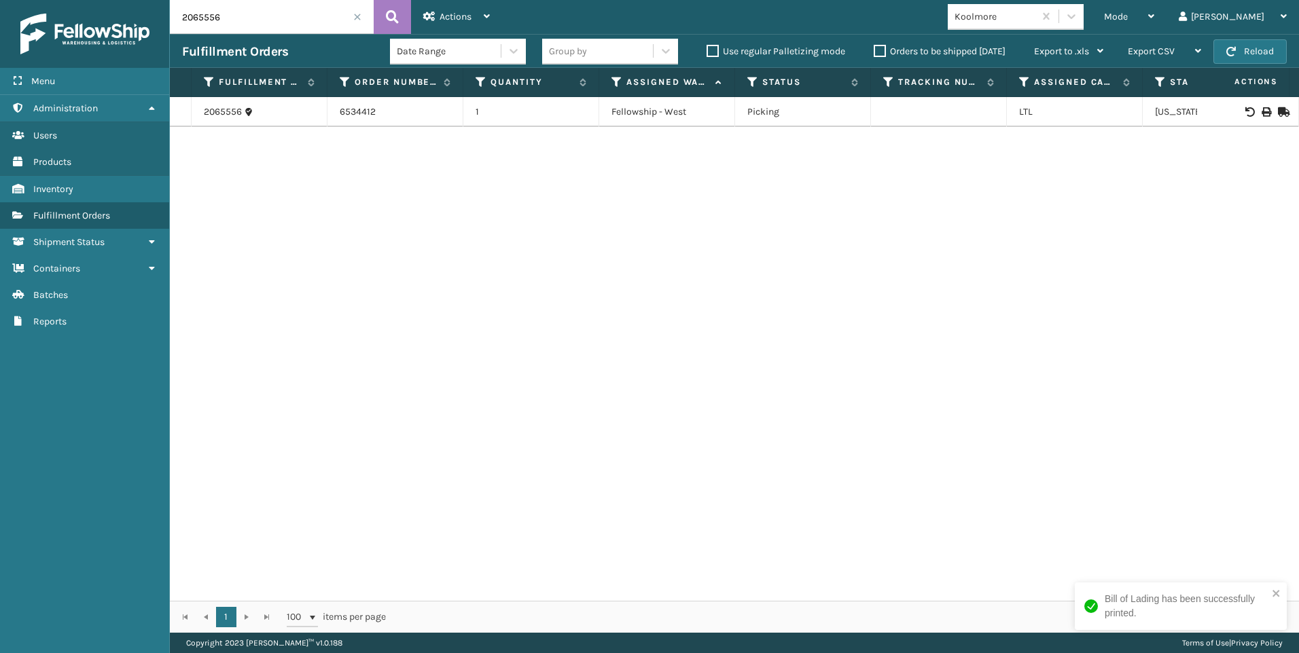
click at [137, 0] on div "Menu Administration Users Products Inventory Fulfillment Orders Shipment Status…" at bounding box center [649, 0] width 1299 height 0
click at [1261, 111] on icon at bounding box center [1265, 112] width 8 height 10
drag, startPoint x: 245, startPoint y: 14, endPoint x: 103, endPoint y: 27, distance: 142.5
click at [105, 0] on div "Menu Administration Users Products Inventory Fulfillment Orders Shipment Status…" at bounding box center [649, 0] width 1299 height 0
click at [1261, 112] on icon at bounding box center [1265, 112] width 8 height 10
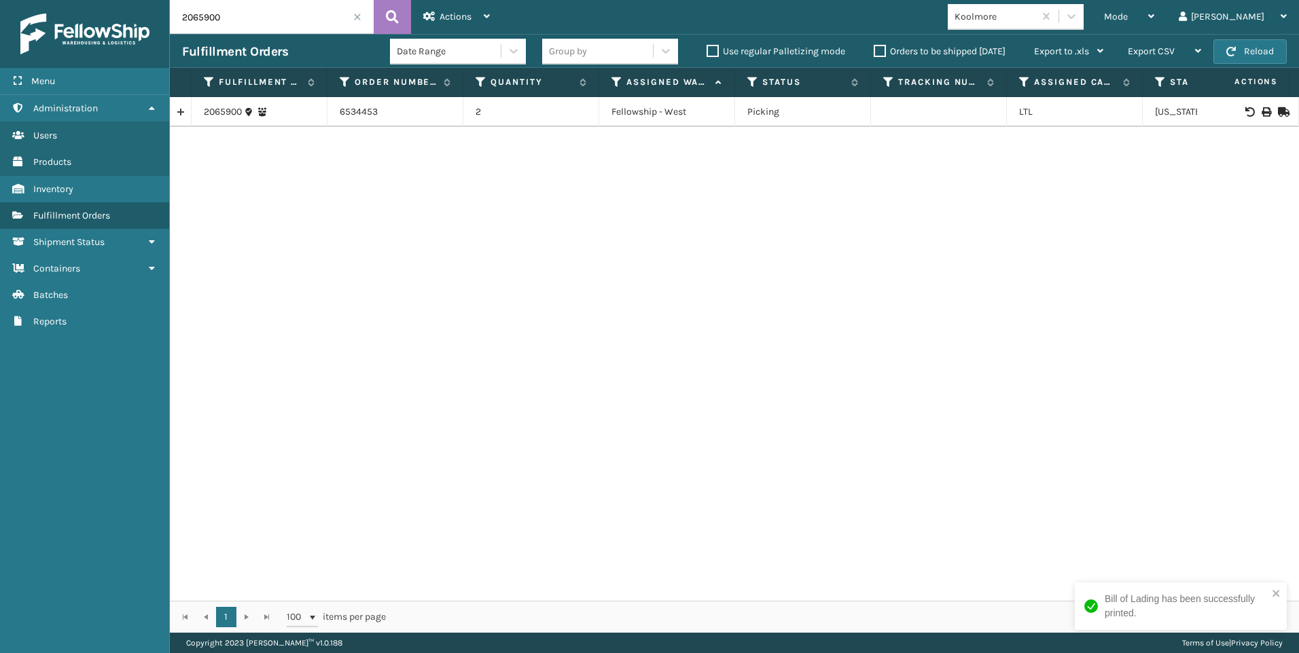
drag, startPoint x: 222, startPoint y: 24, endPoint x: 56, endPoint y: 31, distance: 165.9
click at [56, 0] on div "Menu Inventory Administration Inventory Users Inventory Products Inventory Inve…" at bounding box center [649, 0] width 1299 height 0
click at [1261, 110] on icon at bounding box center [1265, 112] width 8 height 10
drag, startPoint x: 257, startPoint y: 17, endPoint x: 60, endPoint y: 19, distance: 197.6
click at [140, 0] on div "Menu Inventory Administration Inventory Users Inventory Products Inventory Inve…" at bounding box center [649, 0] width 1299 height 0
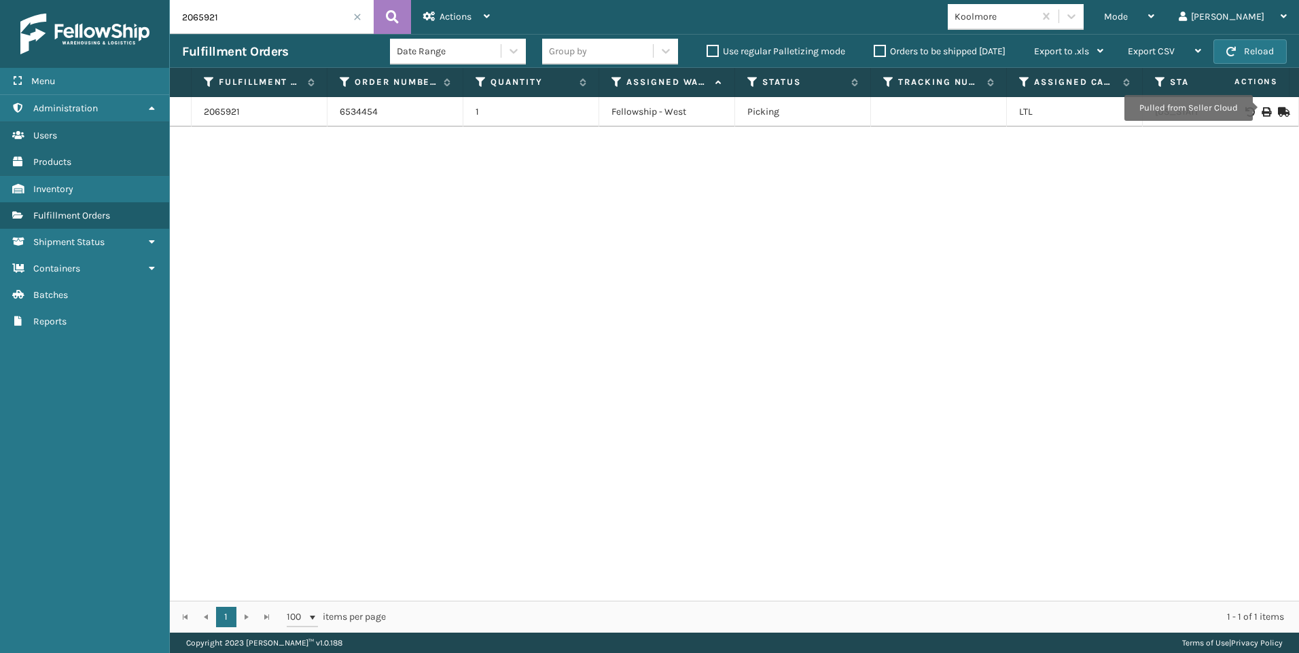
click at [1261, 108] on icon at bounding box center [1265, 112] width 8 height 10
drag, startPoint x: 237, startPoint y: 14, endPoint x: 61, endPoint y: 30, distance: 176.7
click at [90, 0] on div "Menu Inventory Administration Inventory Users Inventory Products Inventory Inve…" at bounding box center [649, 0] width 1299 height 0
click at [1261, 113] on icon at bounding box center [1265, 112] width 8 height 10
drag, startPoint x: 257, startPoint y: 3, endPoint x: 0, endPoint y: 23, distance: 257.5
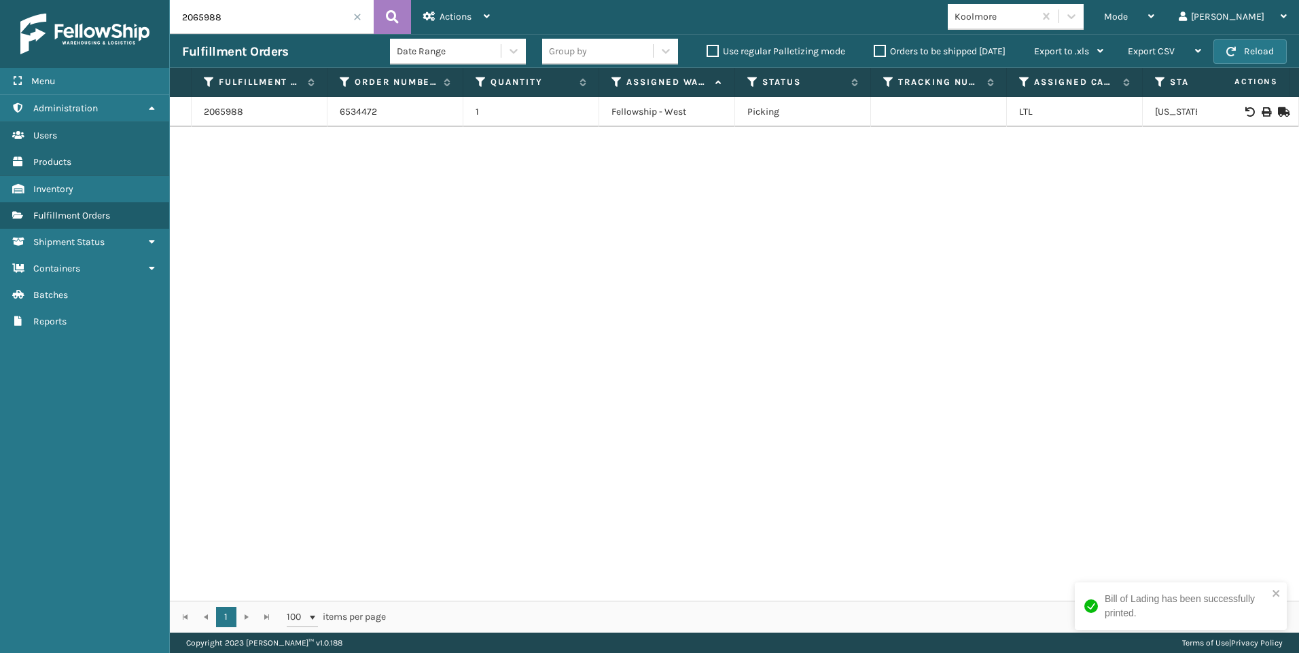
click at [0, 0] on div "Menu Inventory Administration Inventory Users Inventory Products Inventory Inve…" at bounding box center [649, 0] width 1299 height 0
click at [1261, 111] on icon at bounding box center [1265, 112] width 8 height 10
drag, startPoint x: 240, startPoint y: 23, endPoint x: 118, endPoint y: 26, distance: 122.3
click at [159, 0] on div "Menu Inventory Administration Inventory Users Inventory Products Inventory Inve…" at bounding box center [649, 0] width 1299 height 0
click at [1261, 114] on icon at bounding box center [1265, 112] width 8 height 10
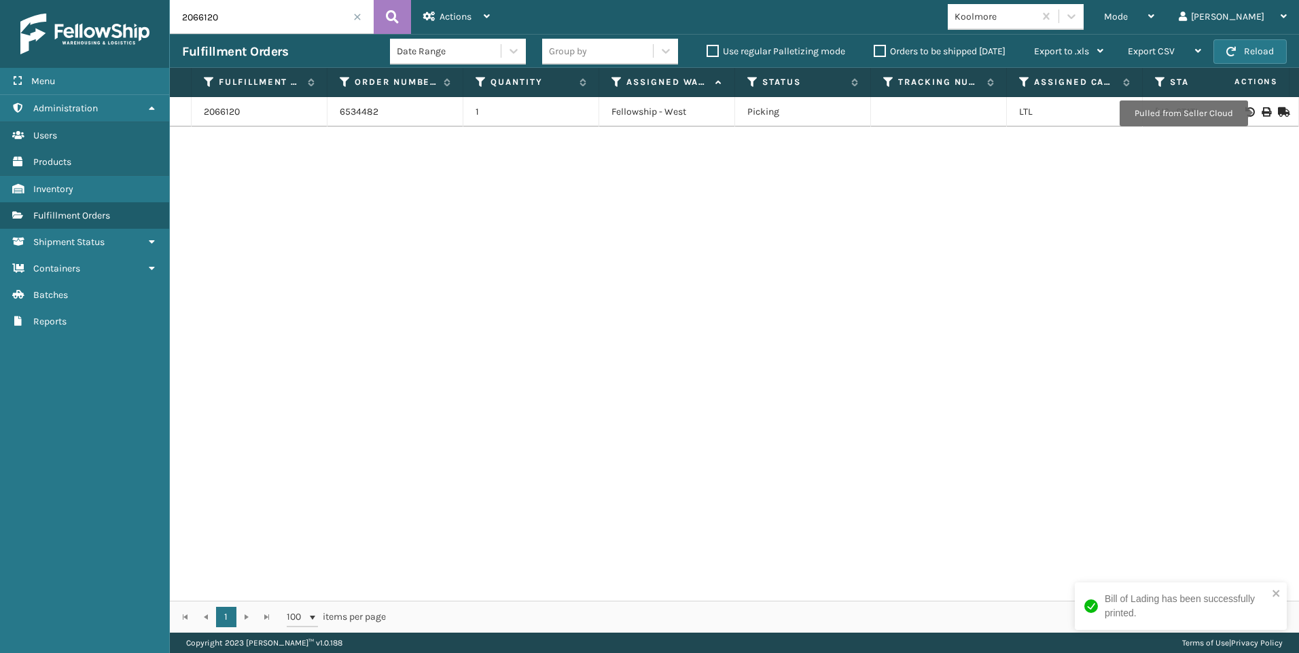
drag, startPoint x: 190, startPoint y: 22, endPoint x: 117, endPoint y: 27, distance: 72.8
click at [118, 0] on div "Menu Inventory Administration Inventory Users Inventory Products Inventory Inve…" at bounding box center [649, 0] width 1299 height 0
click at [1261, 109] on icon at bounding box center [1265, 112] width 8 height 10
drag, startPoint x: 183, startPoint y: 14, endPoint x: 0, endPoint y: 27, distance: 183.8
click at [0, 25] on html "Bill of Lading has been successfully printed. Menu Inventory Administration Inv…" at bounding box center [649, 326] width 1299 height 653
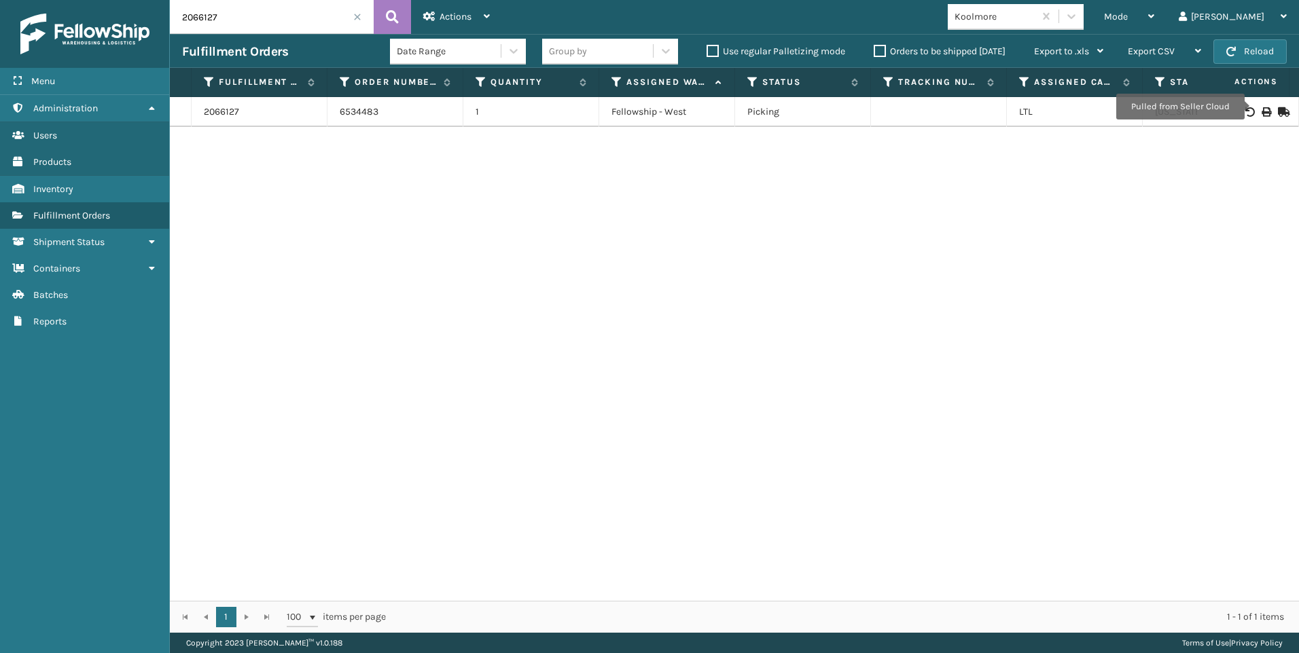
drag, startPoint x: 1252, startPoint y: 106, endPoint x: 1255, endPoint y: 113, distance: 7.6
click at [1253, 109] on td at bounding box center [1248, 112] width 102 height 30
click at [1261, 113] on icon at bounding box center [1265, 112] width 8 height 10
drag, startPoint x: 249, startPoint y: 7, endPoint x: 94, endPoint y: 19, distance: 155.3
click at [102, 0] on div "Menu Inventory Administration Inventory Users Inventory Products Inventory Inve…" at bounding box center [649, 0] width 1299 height 0
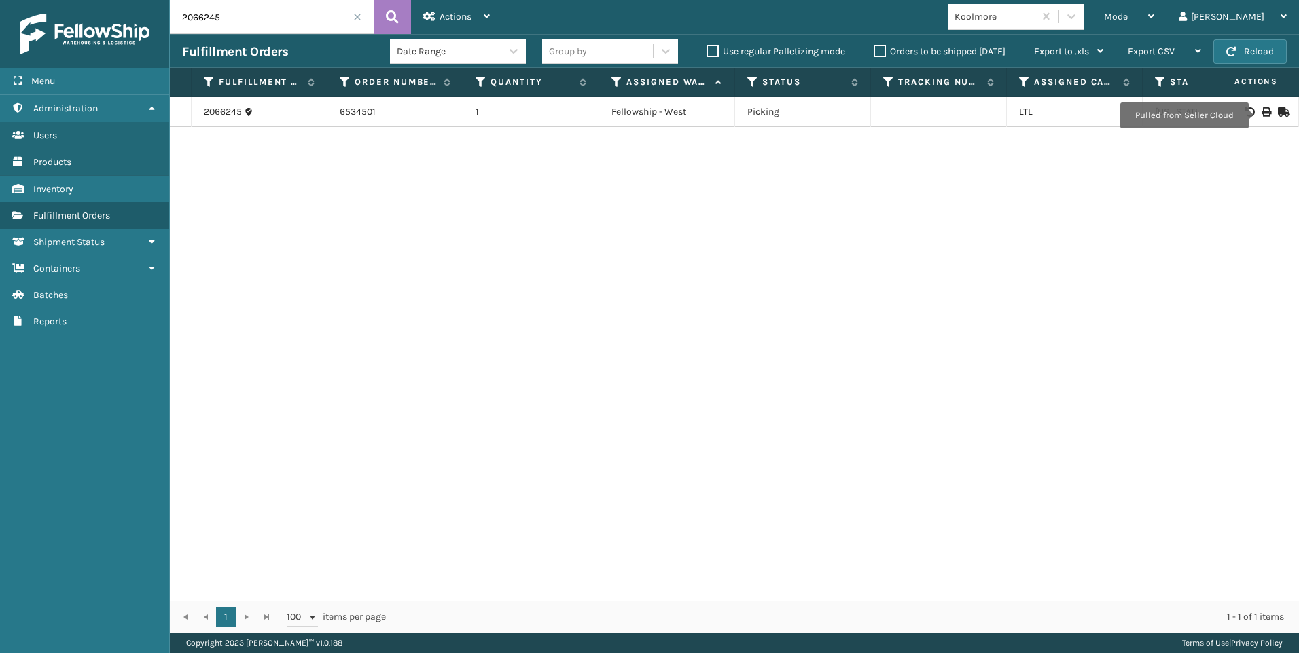
click at [1261, 115] on icon at bounding box center [1265, 112] width 8 height 10
drag, startPoint x: 113, startPoint y: 16, endPoint x: 50, endPoint y: 20, distance: 63.3
click at [72, 0] on div "Menu Inventory Administration Inventory Users Inventory Products Inventory Inve…" at bounding box center [649, 0] width 1299 height 0
click at [1261, 113] on icon at bounding box center [1265, 112] width 8 height 10
drag, startPoint x: 244, startPoint y: 16, endPoint x: -3, endPoint y: 7, distance: 246.7
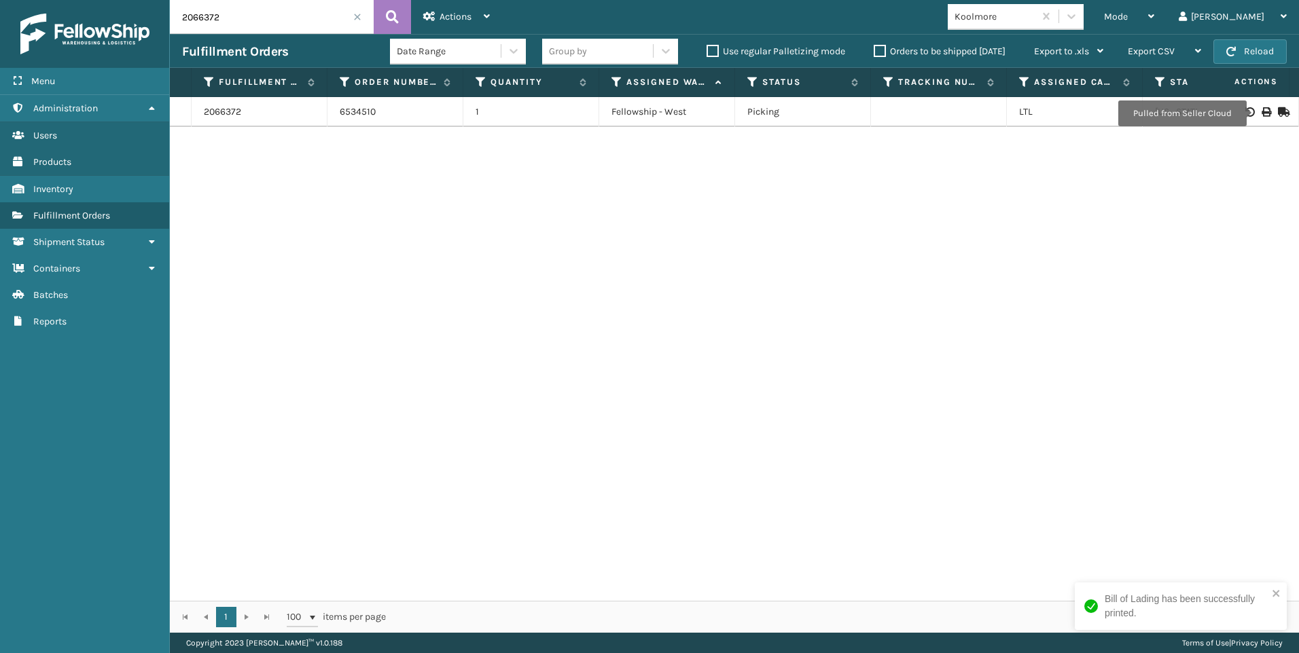
click at [0, 7] on html "Bill of Lading has been successfully printed. Menu Inventory Administration Inv…" at bounding box center [649, 326] width 1299 height 653
click at [1250, 109] on div at bounding box center [1247, 112] width 77 height 10
click at [1261, 111] on icon at bounding box center [1265, 112] width 8 height 10
drag, startPoint x: 264, startPoint y: 27, endPoint x: 65, endPoint y: 33, distance: 198.4
click at [65, 0] on div "Menu Inventory Administration Inventory Users Inventory Products Inventory Inve…" at bounding box center [649, 0] width 1299 height 0
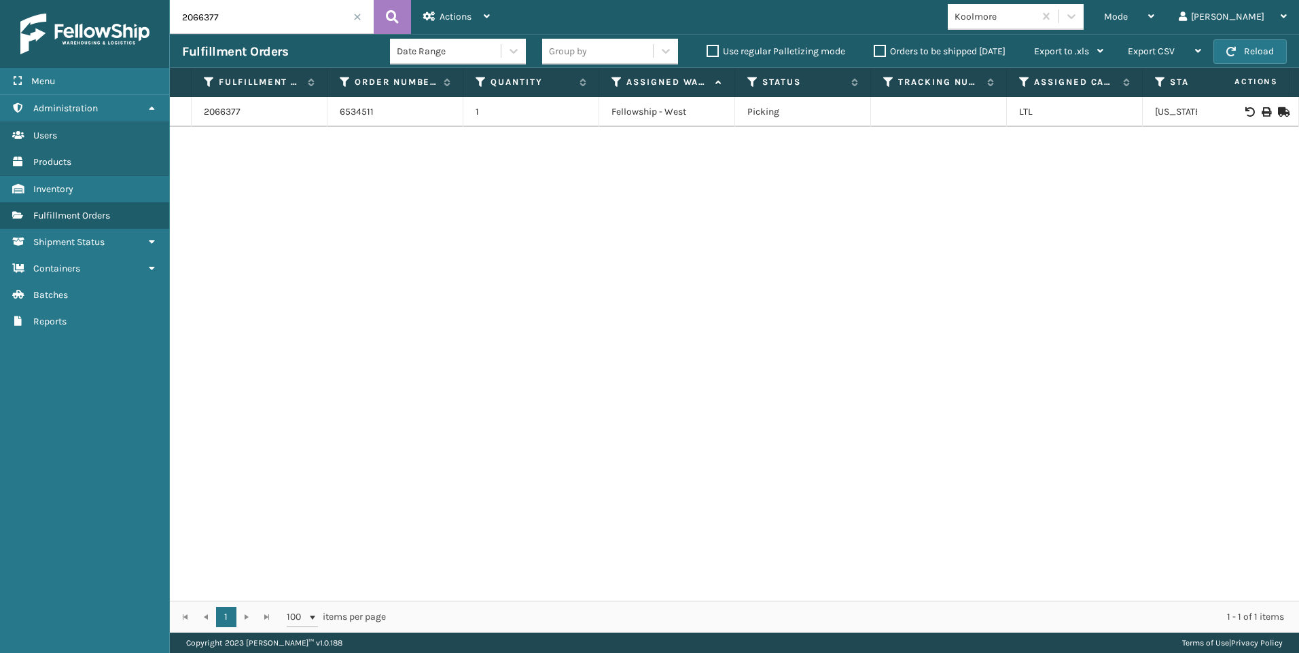
click at [1261, 109] on icon at bounding box center [1265, 112] width 8 height 10
drag, startPoint x: 219, startPoint y: 11, endPoint x: 83, endPoint y: 10, distance: 136.5
click at [117, 0] on div "Menu Inventory Administration Inventory Users Inventory Products Inventory Inve…" at bounding box center [649, 0] width 1299 height 0
click at [1261, 113] on icon at bounding box center [1265, 112] width 8 height 10
drag, startPoint x: 223, startPoint y: 28, endPoint x: 52, endPoint y: 43, distance: 171.8
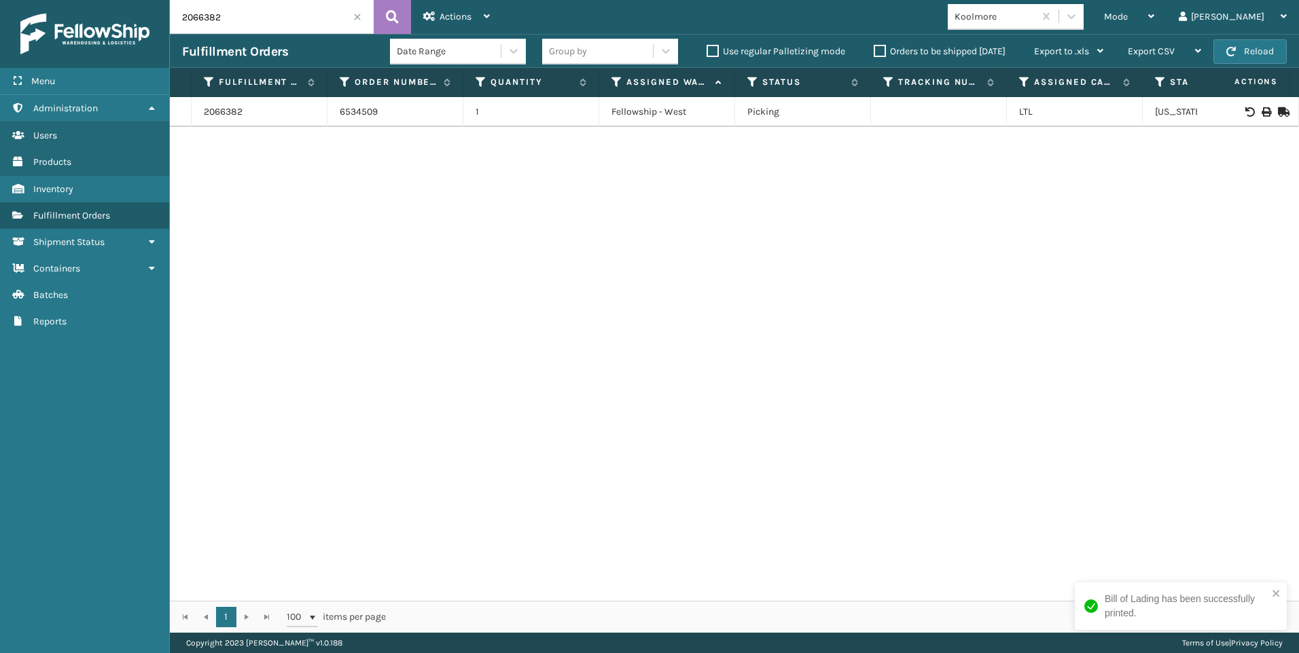
click at [59, 0] on div "Menu Inventory Administration Inventory Users Inventory Products Inventory Inve…" at bounding box center [649, 0] width 1299 height 0
drag, startPoint x: 1259, startPoint y: 108, endPoint x: 1249, endPoint y: 111, distance: 10.7
click at [1260, 108] on div at bounding box center [1247, 112] width 77 height 10
click at [1261, 114] on icon at bounding box center [1265, 112] width 8 height 10
drag, startPoint x: 135, startPoint y: 14, endPoint x: 39, endPoint y: 33, distance: 97.6
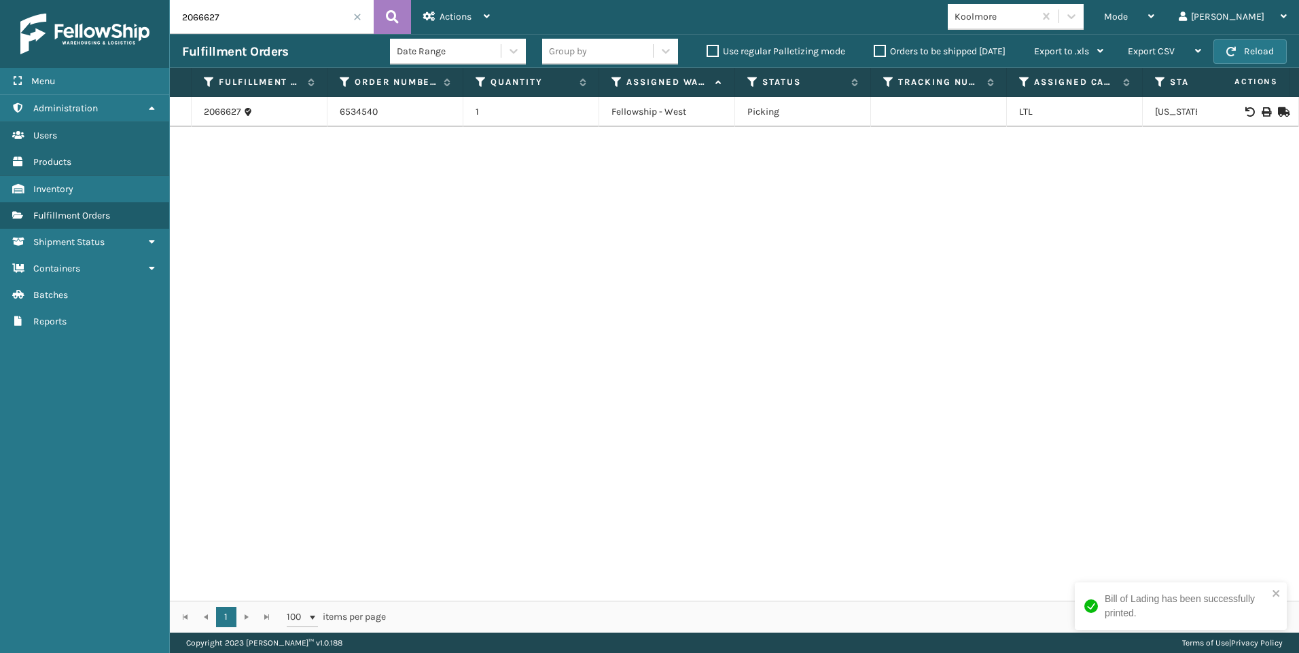
click at [114, 0] on div "Menu Inventory Administration Inventory Users Inventory Products Inventory Inve…" at bounding box center [649, 0] width 1299 height 0
click at [1261, 108] on icon at bounding box center [1265, 112] width 8 height 10
drag, startPoint x: 235, startPoint y: 20, endPoint x: 50, endPoint y: 29, distance: 184.9
click at [50, 0] on div "Menu Inventory Administration Inventory Users Inventory Products Inventory Inve…" at bounding box center [649, 0] width 1299 height 0
click at [1261, 112] on icon at bounding box center [1265, 112] width 8 height 10
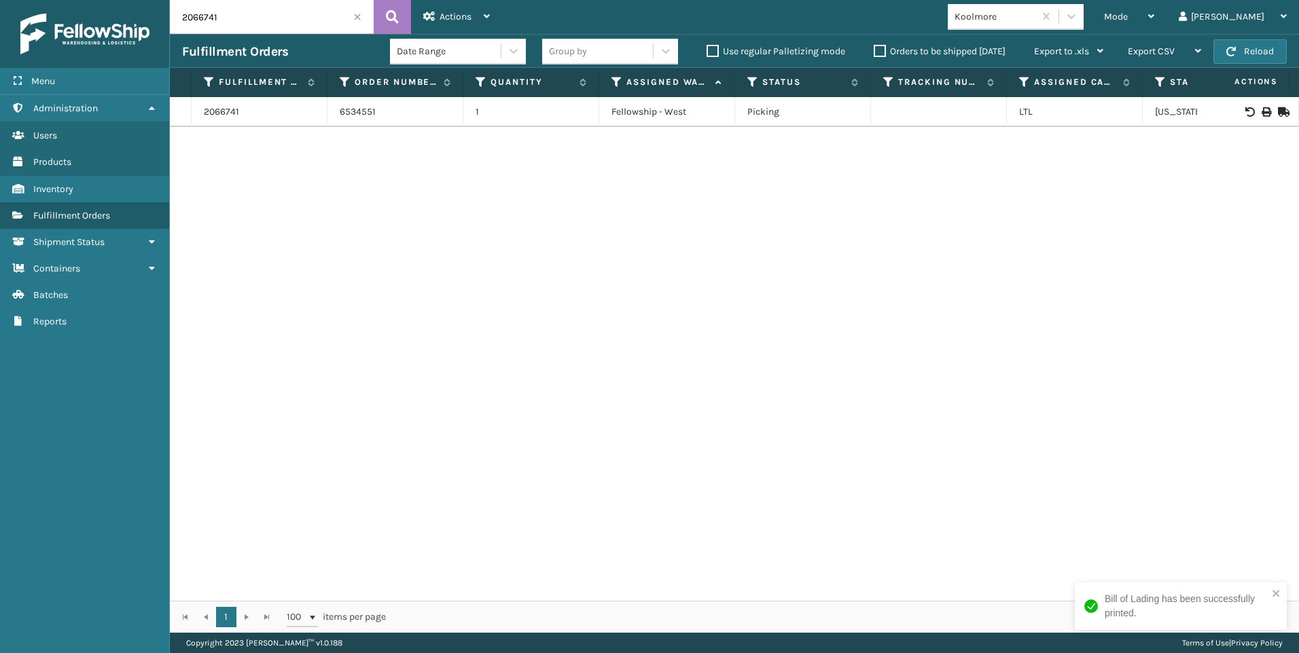
drag, startPoint x: 237, startPoint y: 24, endPoint x: 70, endPoint y: 33, distance: 167.3
click at [70, 0] on div "Menu Inventory Administration Inventory Users Inventory Products Inventory Inve…" at bounding box center [649, 0] width 1299 height 0
click at [1253, 102] on td at bounding box center [1248, 112] width 102 height 30
click at [1261, 111] on icon at bounding box center [1265, 112] width 8 height 10
drag, startPoint x: 232, startPoint y: 10, endPoint x: 147, endPoint y: 1, distance: 84.7
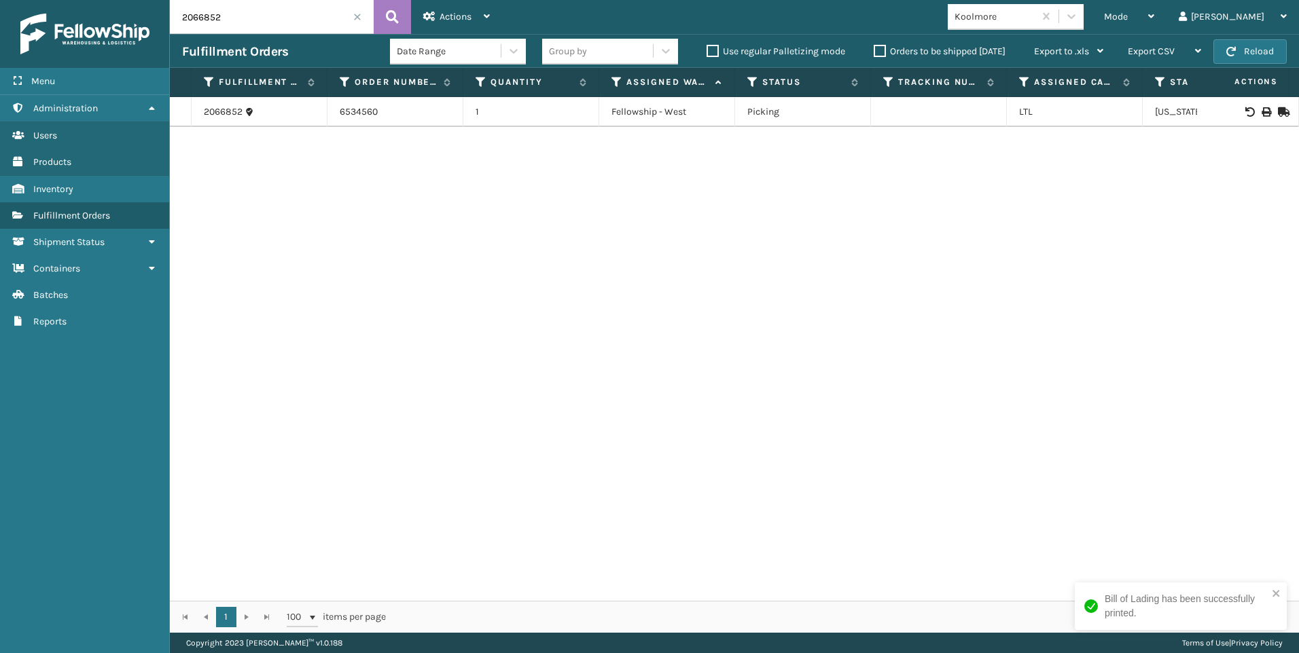
click at [149, 0] on div "Menu Inventory Administration Inventory Users Inventory Products Inventory Inve…" at bounding box center [649, 0] width 1299 height 0
click at [1250, 108] on div at bounding box center [1247, 112] width 77 height 10
click at [1261, 108] on icon at bounding box center [1265, 112] width 8 height 10
drag, startPoint x: 237, startPoint y: 20, endPoint x: 50, endPoint y: 24, distance: 187.5
click at [69, 0] on div "Menu Inventory Administration Inventory Users Inventory Products Inventory Inve…" at bounding box center [649, 0] width 1299 height 0
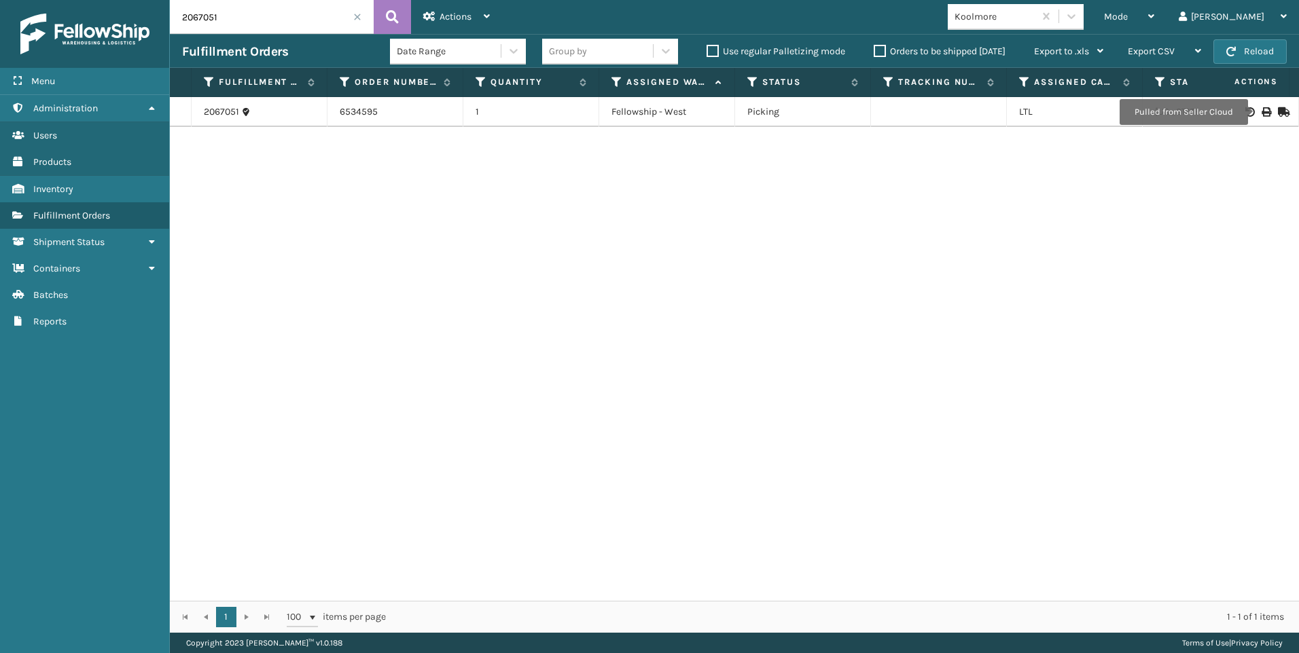
click at [1261, 112] on icon at bounding box center [1265, 112] width 8 height 10
drag, startPoint x: 234, startPoint y: 25, endPoint x: 72, endPoint y: 25, distance: 162.3
click at [96, 0] on div "Menu Inventory Administration Inventory Users Inventory Products Inventory Inve…" at bounding box center [649, 0] width 1299 height 0
click at [1261, 108] on icon at bounding box center [1265, 112] width 8 height 10
drag, startPoint x: 187, startPoint y: 18, endPoint x: 132, endPoint y: 20, distance: 55.1
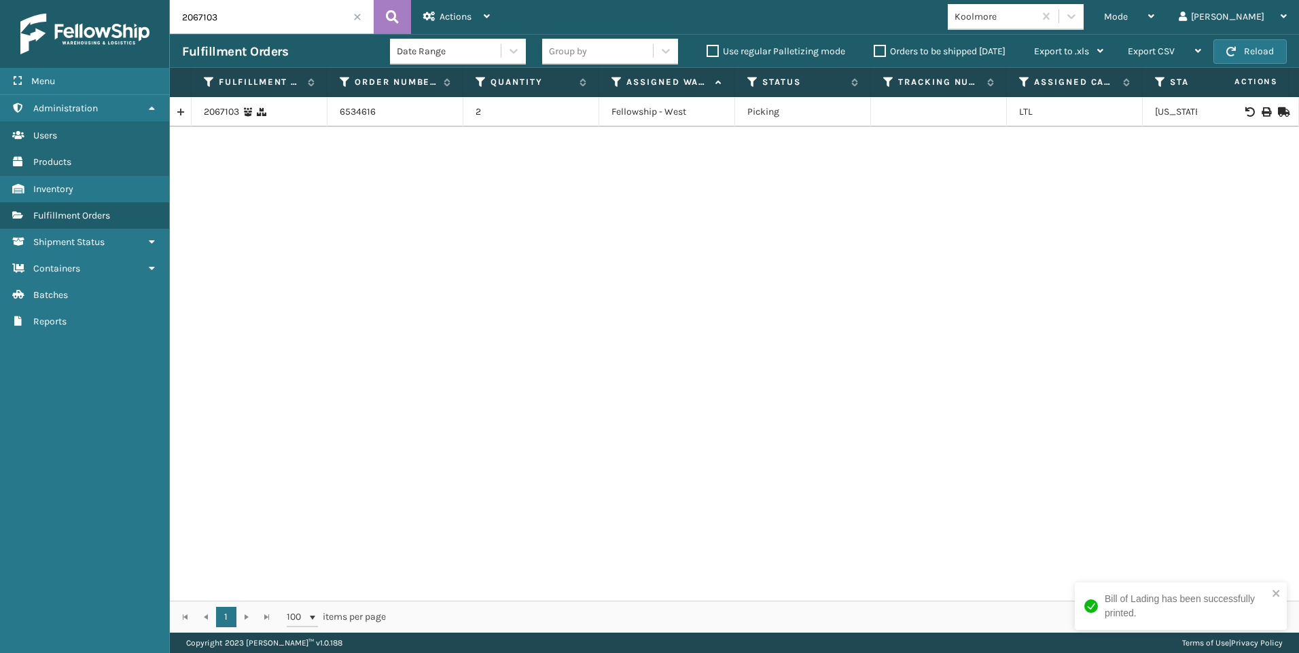
click at [139, 0] on div "Menu Inventory Administration Inventory Users Inventory Products Inventory Inve…" at bounding box center [649, 0] width 1299 height 0
click at [1261, 109] on icon at bounding box center [1265, 112] width 8 height 10
drag, startPoint x: 213, startPoint y: 10, endPoint x: 192, endPoint y: 14, distance: 21.3
click at [194, 11] on input "2067427" at bounding box center [272, 17] width 204 height 34
click at [257, 21] on input "2067427" at bounding box center [272, 17] width 204 height 34
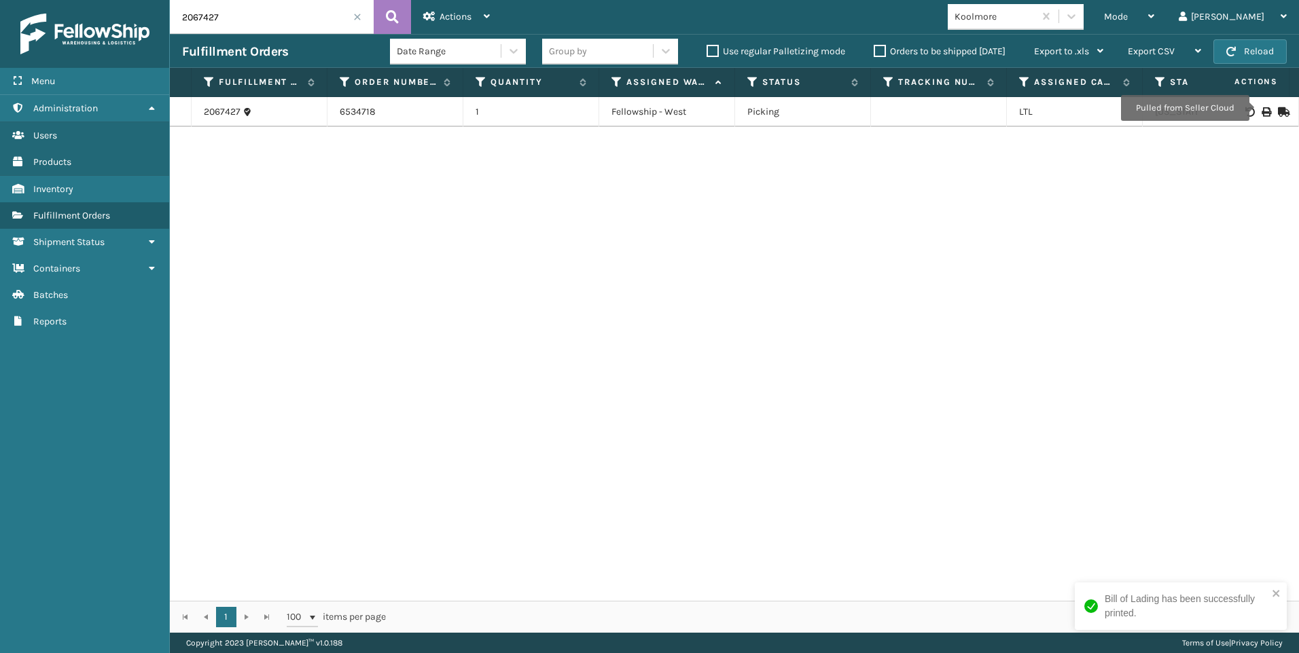
drag, startPoint x: 189, startPoint y: 18, endPoint x: 60, endPoint y: 8, distance: 129.4
click at [62, 0] on div "Menu Inventory Administration Inventory Users Inventory Products Inventory Inve…" at bounding box center [649, 0] width 1299 height 0
type input "2067535"
click at [1261, 110] on div at bounding box center [1247, 112] width 77 height 10
click at [1261, 108] on icon at bounding box center [1265, 112] width 8 height 10
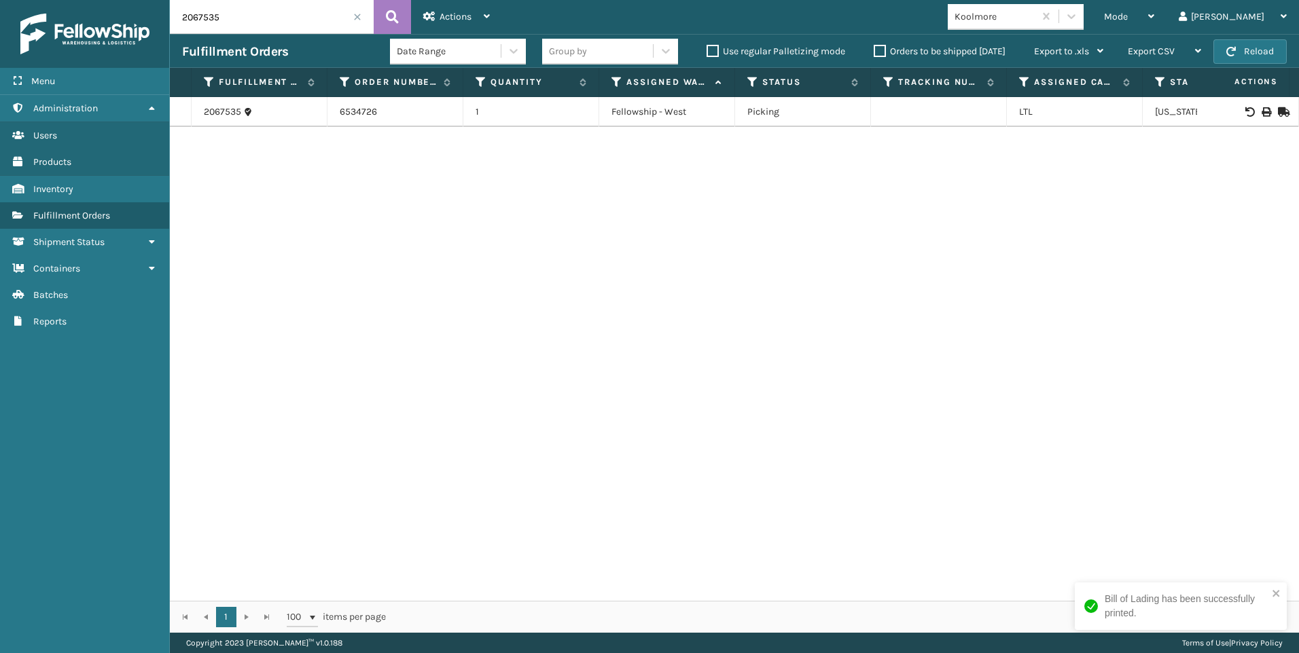
drag, startPoint x: 253, startPoint y: 18, endPoint x: 103, endPoint y: 26, distance: 150.4
click at [103, 0] on div "Menu Inventory Administration Inventory Users Inventory Products Inventory Inve…" at bounding box center [649, 0] width 1299 height 0
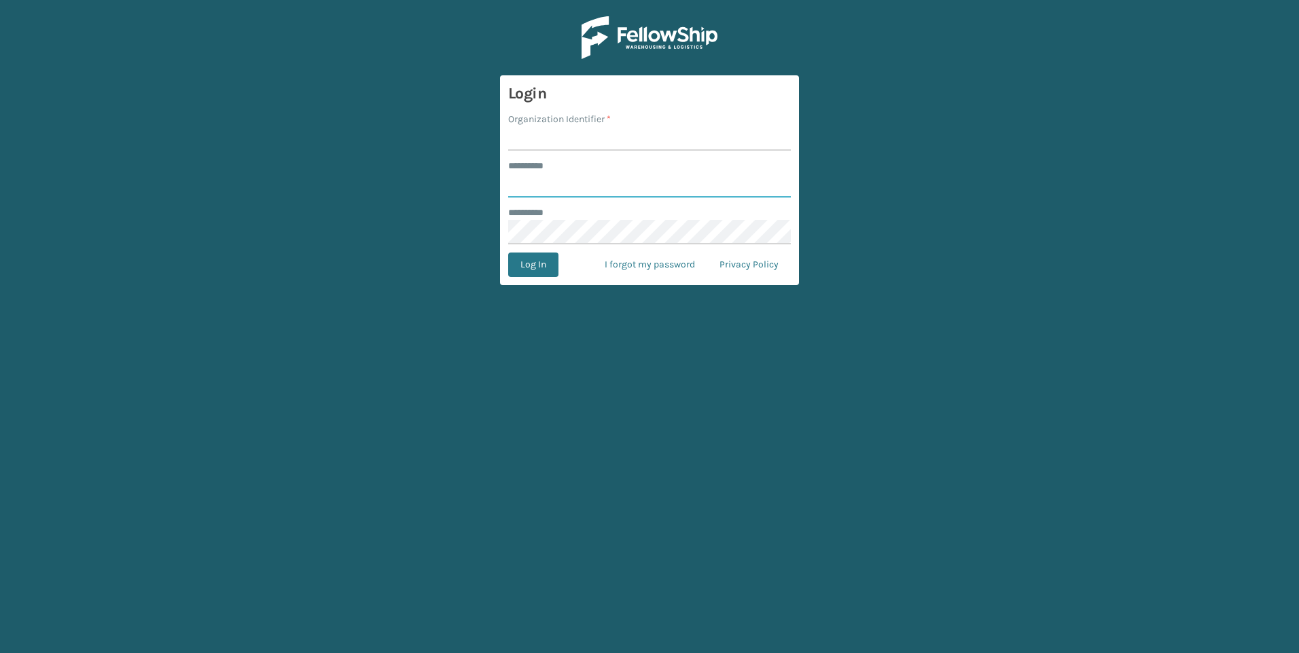
type input "***"
drag, startPoint x: 640, startPoint y: 154, endPoint x: 643, endPoint y: 162, distance: 8.6
click at [643, 162] on form "Login Organization Identifier * ******** * *** ******** * Log In I forgot my pa…" at bounding box center [649, 180] width 299 height 210
click at [642, 151] on form "Login Organization Identifier * ******** * *** ******** * Log In I forgot my pa…" at bounding box center [649, 180] width 299 height 210
click at [641, 143] on input "Organization Identifier *" at bounding box center [649, 138] width 283 height 24
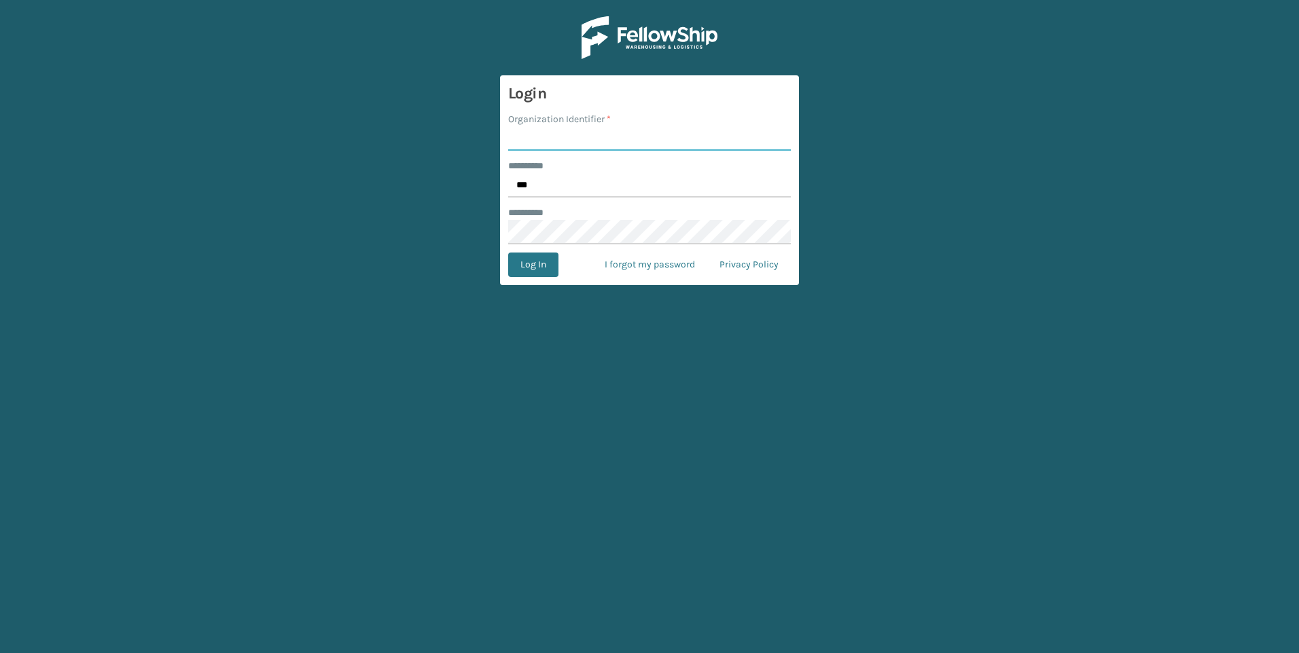
click at [641, 143] on input "Organization Identifier *" at bounding box center [649, 138] width 283 height 24
type input "Fellowship - West"
click at [550, 268] on button "Log In" at bounding box center [533, 265] width 50 height 24
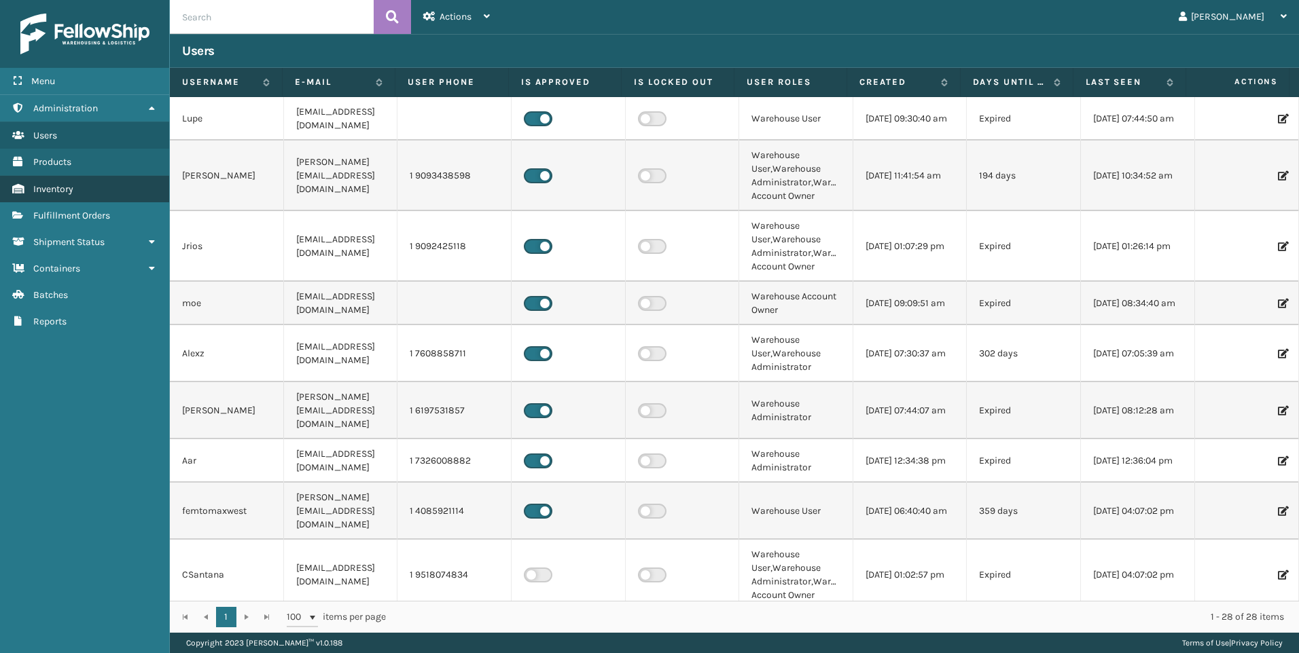
click at [94, 197] on link "Inventory" at bounding box center [84, 189] width 169 height 26
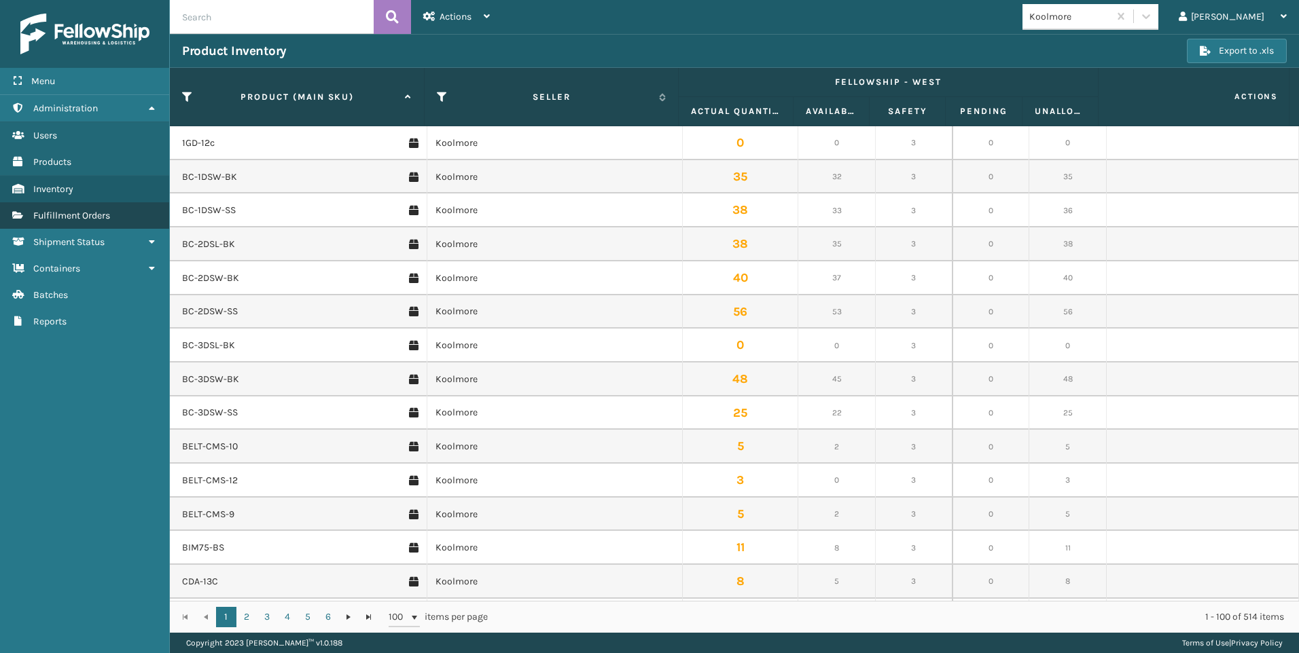
click at [71, 223] on link "Fulfillment Orders" at bounding box center [84, 215] width 169 height 26
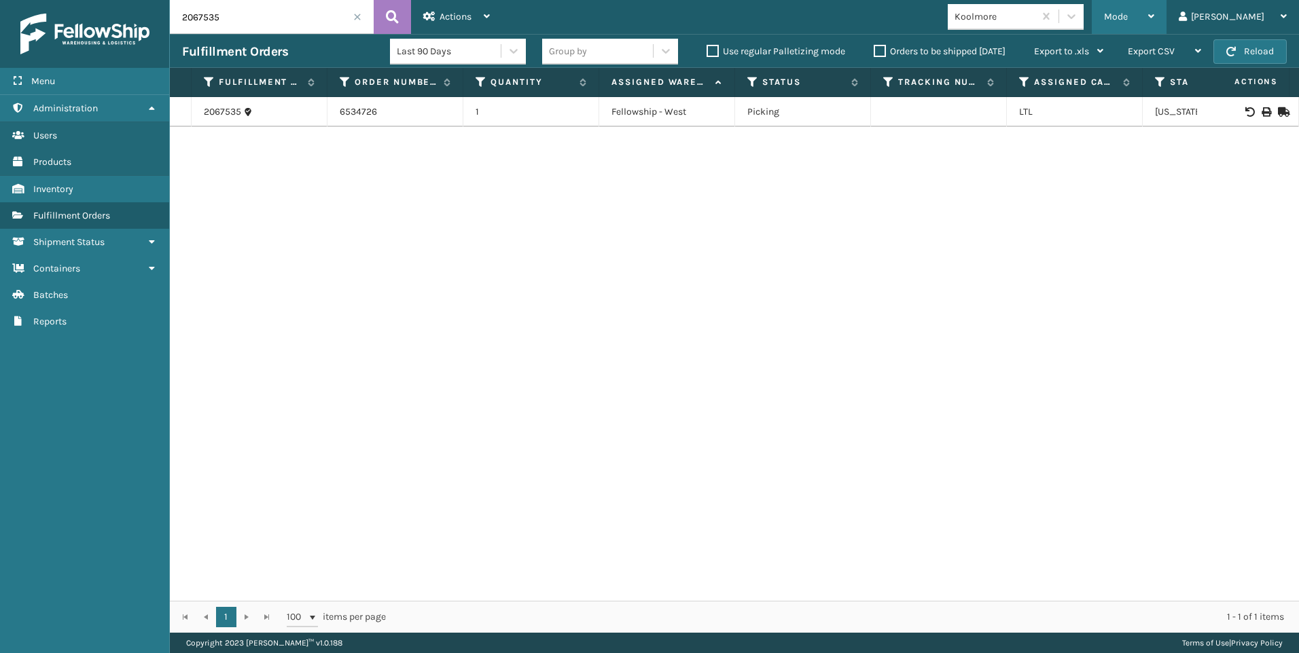
click at [1154, 26] on div "Mode" at bounding box center [1129, 17] width 50 height 34
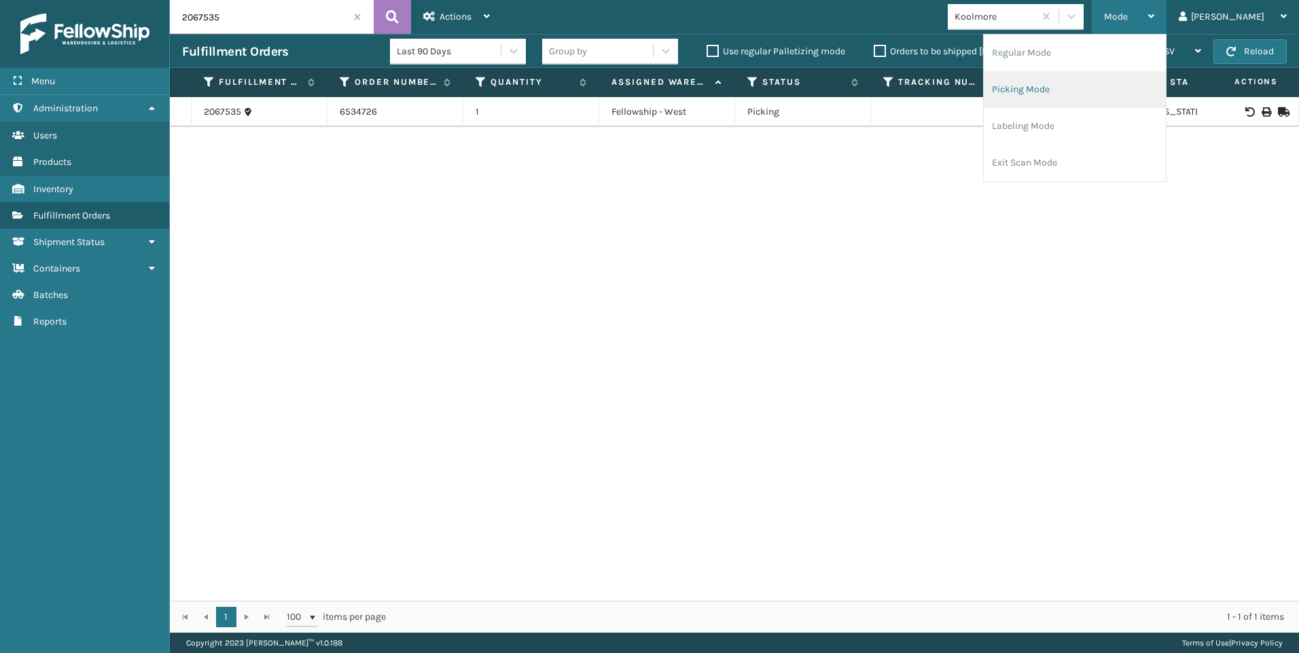
click at [1111, 93] on li "Picking Mode" at bounding box center [1074, 89] width 182 height 37
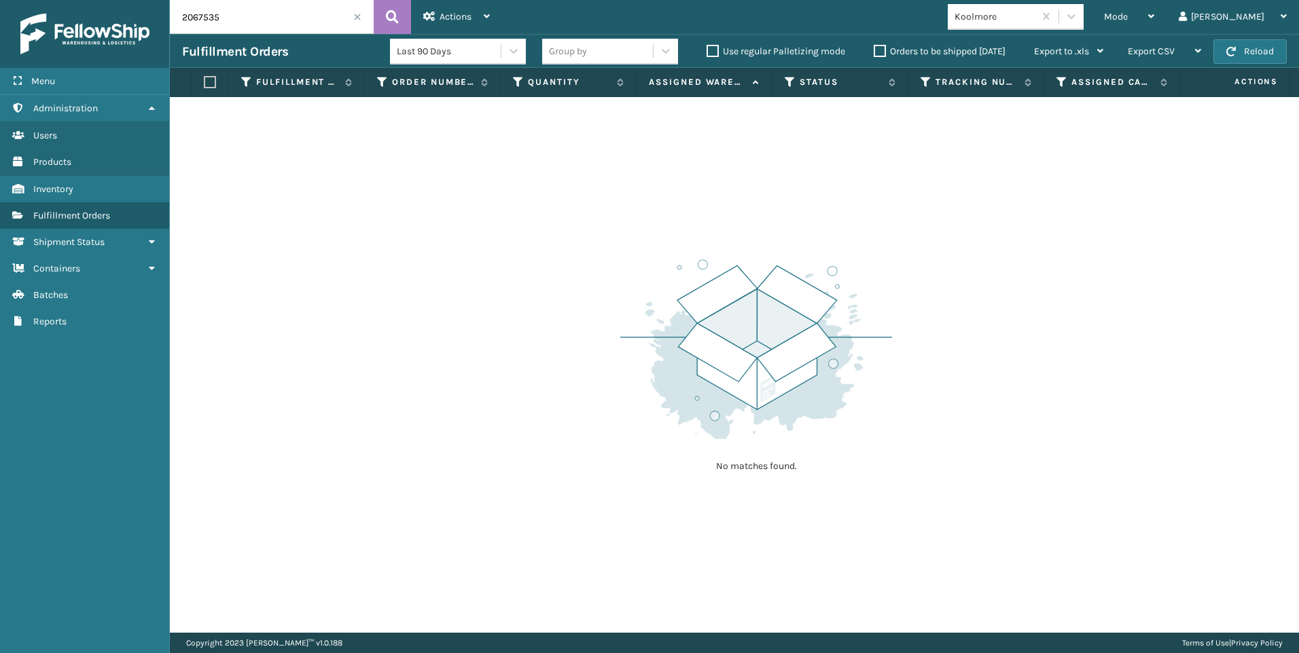
click at [1035, 14] on div "Koolmore" at bounding box center [994, 17] width 81 height 14
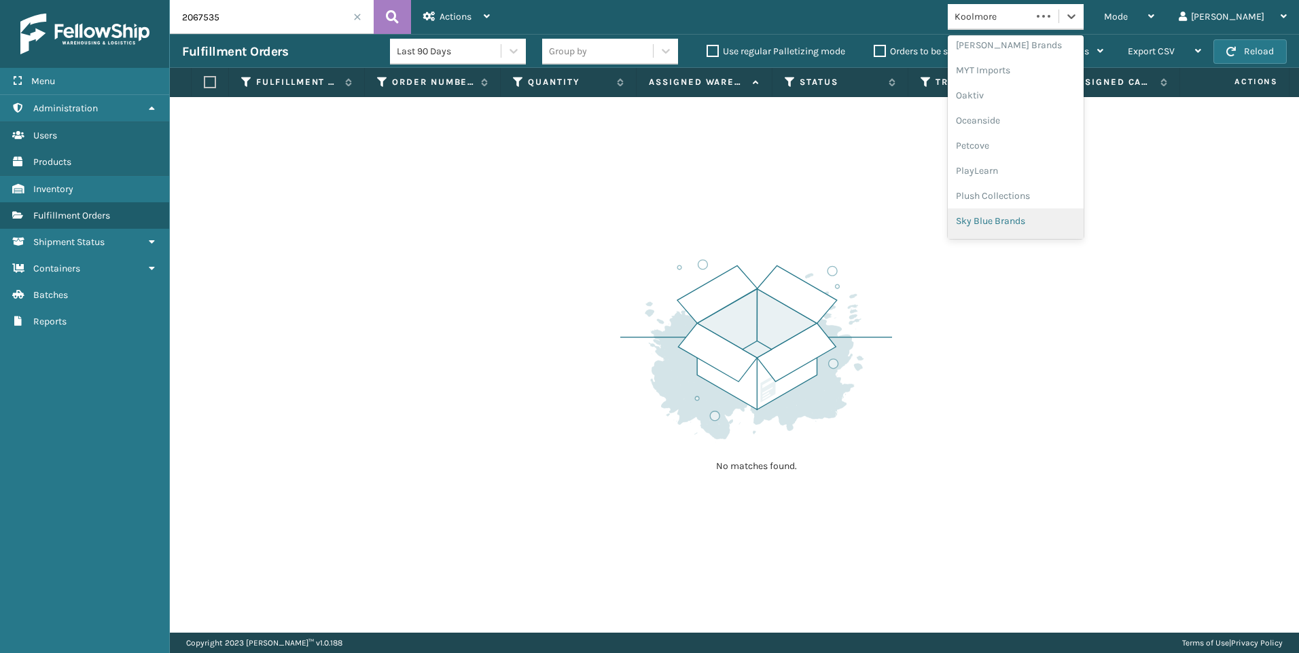
scroll to position [681, 0]
click at [1054, 198] on div "SleepGeekz" at bounding box center [1015, 198] width 136 height 25
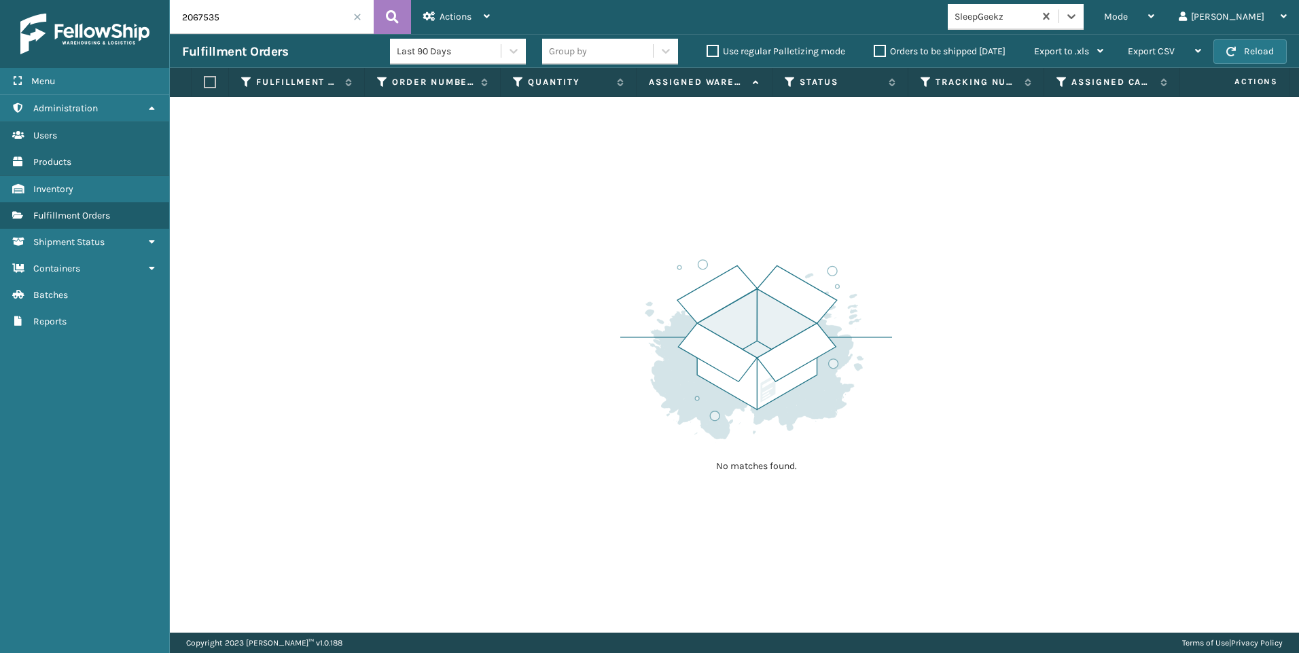
click at [354, 18] on div "2067535" at bounding box center [272, 17] width 204 height 34
click at [355, 18] on span at bounding box center [357, 17] width 8 height 8
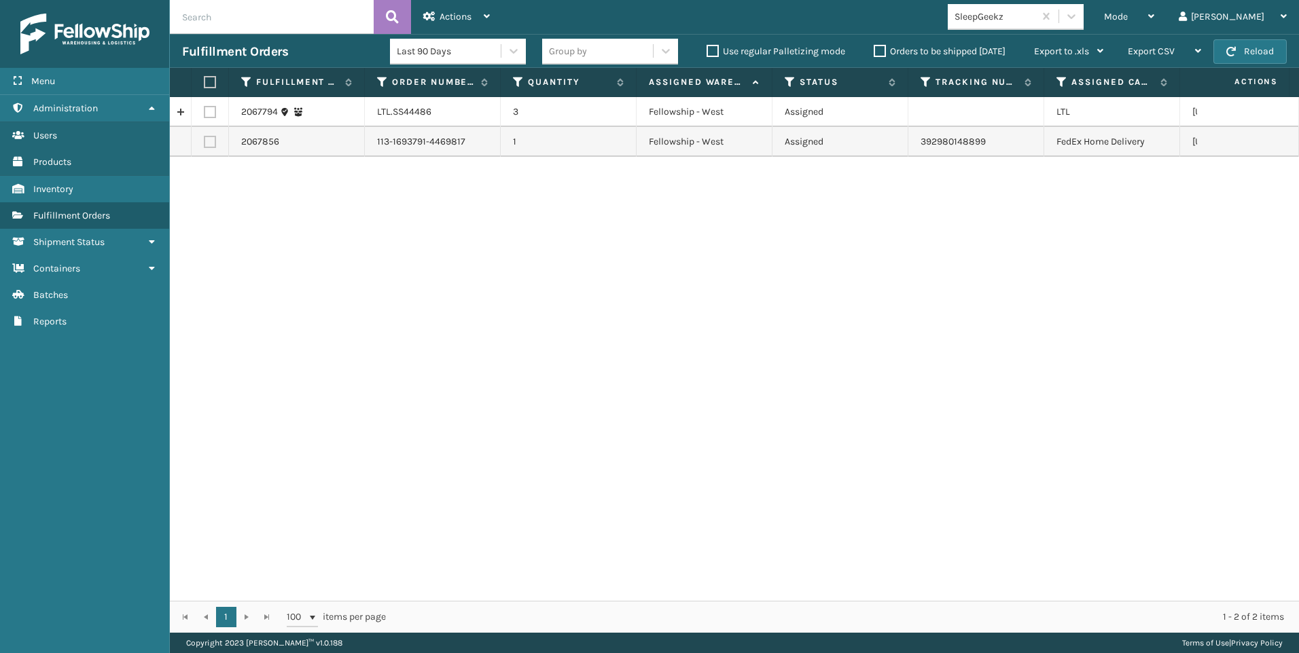
click at [217, 112] on td at bounding box center [210, 112] width 37 height 30
click at [212, 112] on label at bounding box center [210, 112] width 12 height 12
click at [204, 112] on input "checkbox" at bounding box center [204, 110] width 1 height 9
checkbox input "true"
click at [478, 10] on div "Actions" at bounding box center [456, 17] width 67 height 34
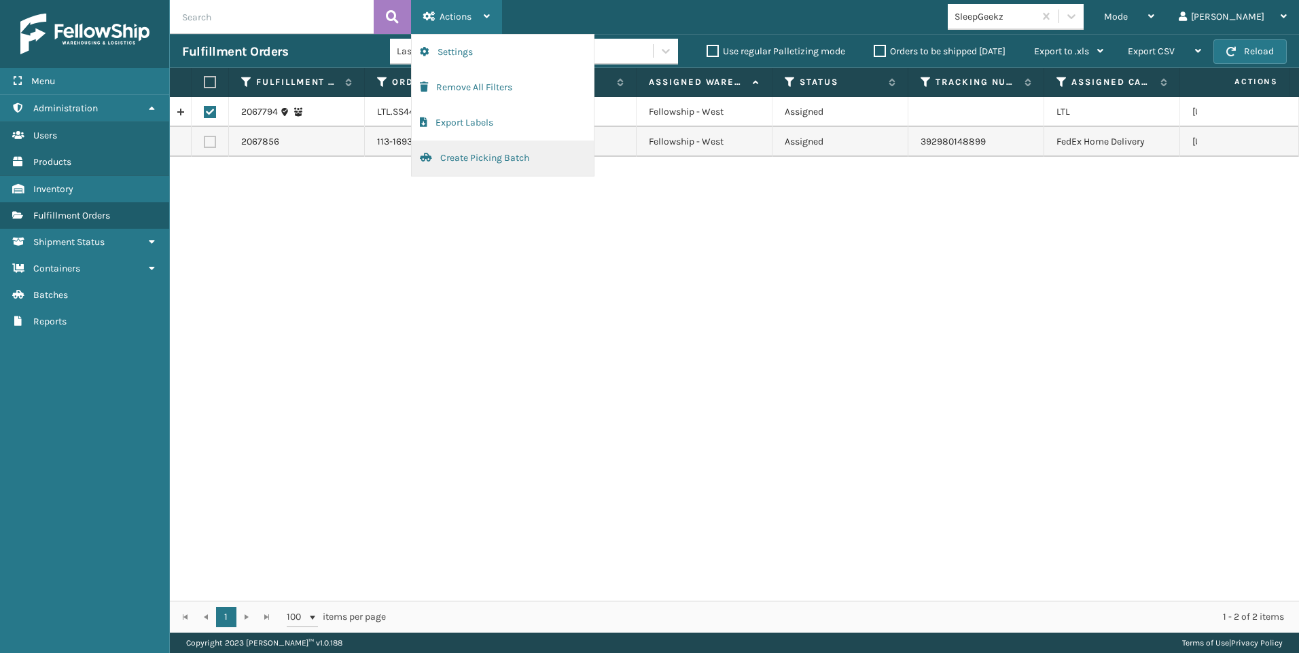
click at [470, 146] on button "Create Picking Batch" at bounding box center [503, 158] width 182 height 35
